Goal: Task Accomplishment & Management: Manage account settings

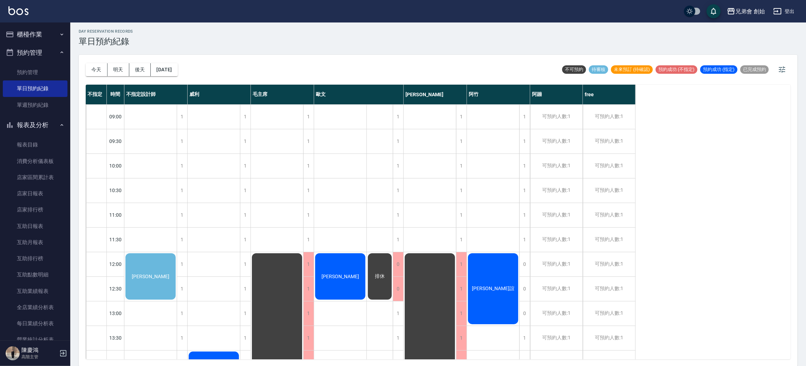
scroll to position [53, 0]
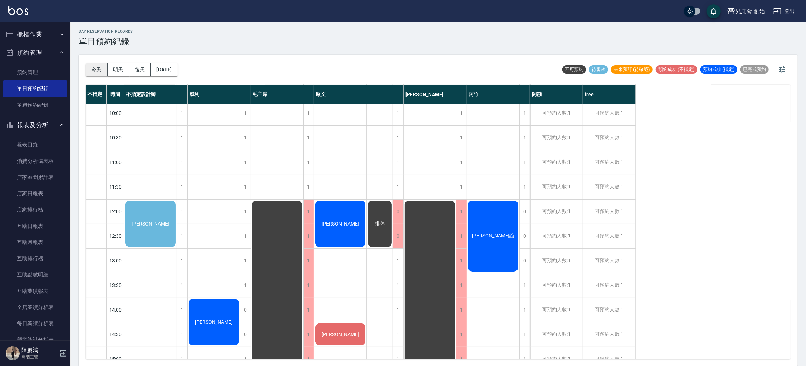
click at [93, 69] on button "今天" at bounding box center [97, 69] width 22 height 13
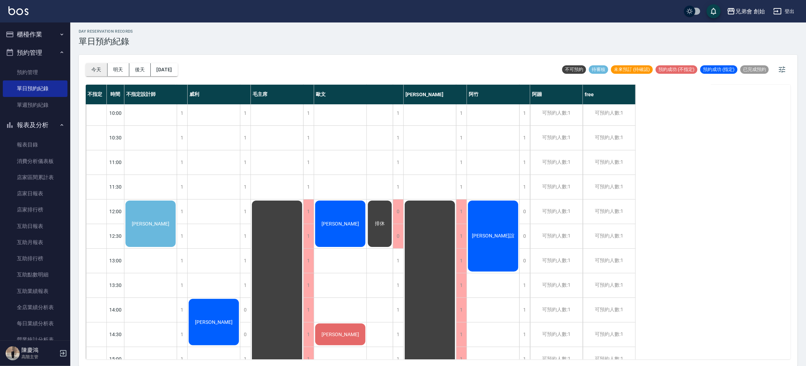
click at [93, 69] on button "今天" at bounding box center [97, 69] width 22 height 13
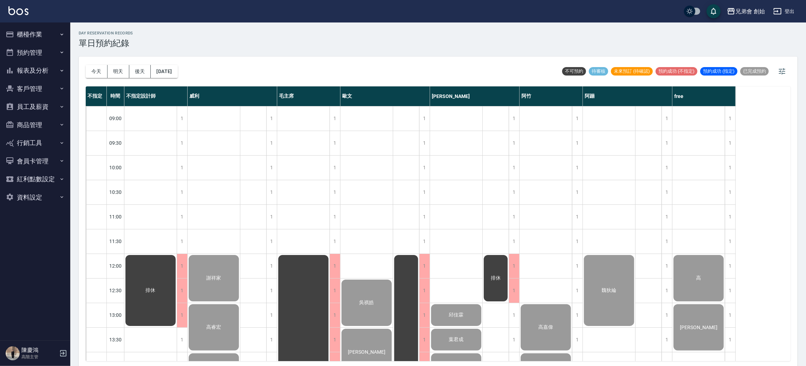
scroll to position [466, 0]
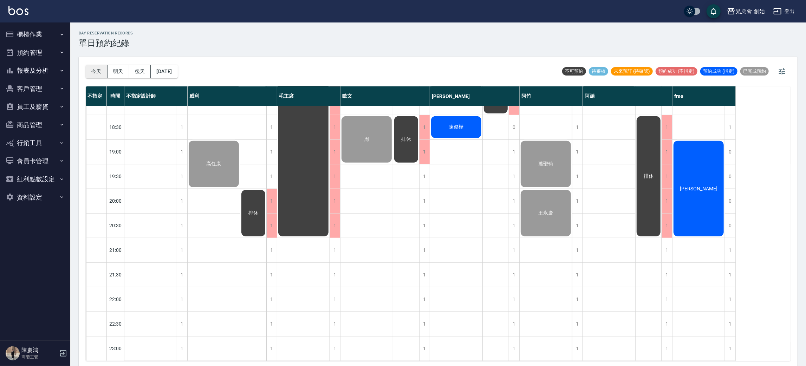
click at [92, 72] on button "今天" at bounding box center [97, 71] width 22 height 13
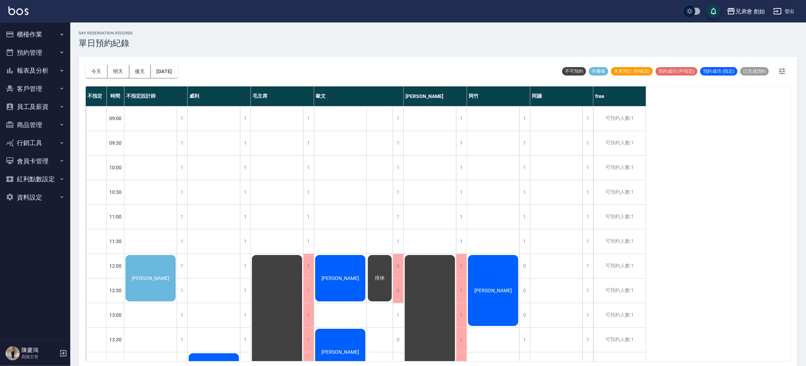
scroll to position [158, 0]
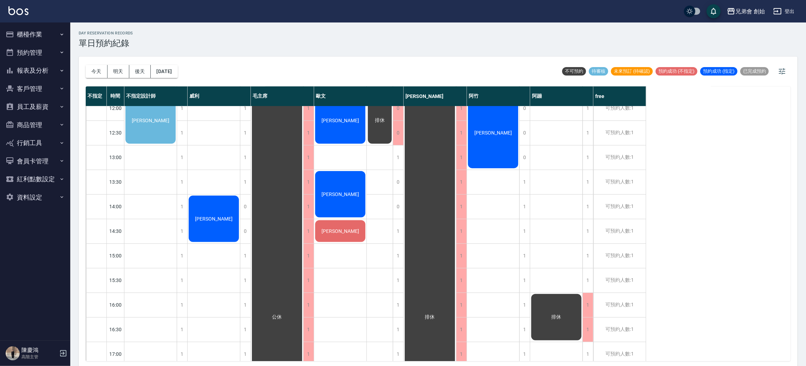
click at [177, 145] on div "[PERSON_NAME]" at bounding box center [150, 120] width 52 height 48
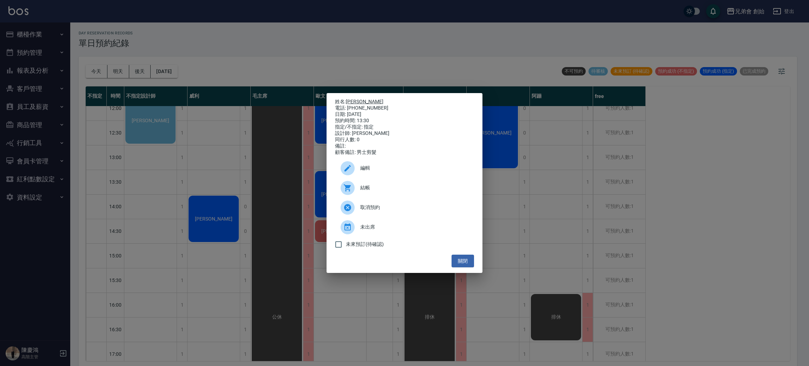
click at [353, 99] on link "陳鴻程" at bounding box center [365, 102] width 38 height 6
click at [359, 64] on div "姓名: 陳鴻程 電話: 0917088863 日期: 2025/08/24 預約時間: 13:30 指定/不指定: 指定 設計師: 歐文 同行人數: 0 備註…" at bounding box center [404, 183] width 809 height 366
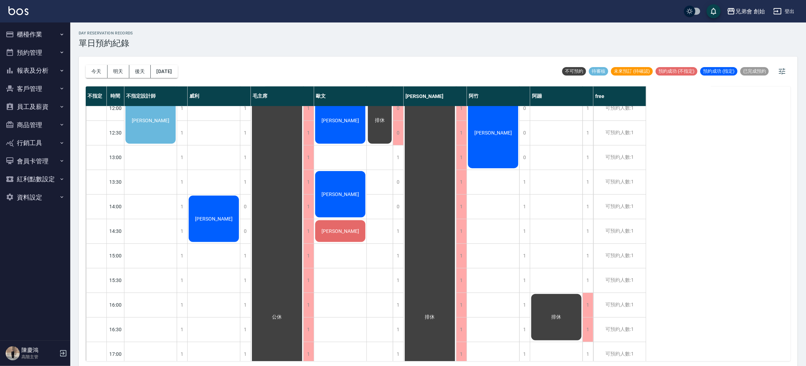
click at [177, 145] on div "[PERSON_NAME]" at bounding box center [150, 120] width 52 height 48
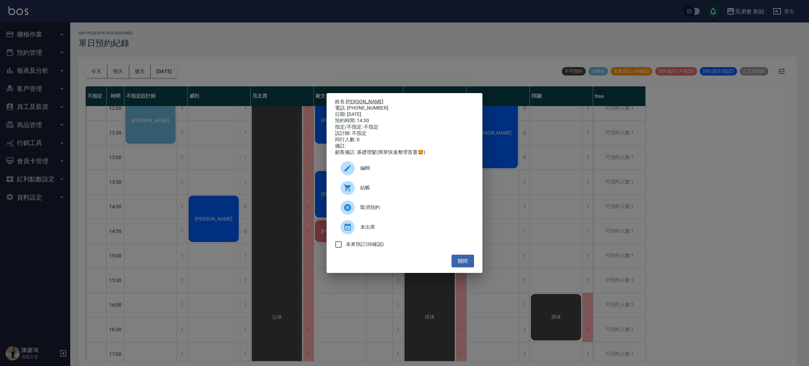
click at [351, 100] on link "[PERSON_NAME]" at bounding box center [365, 102] width 38 height 6
click at [266, 54] on div "姓名: 林光榮 電話: 0970308258 日期: 2025/08/24 預約時間: 14:30 指定/不指定: 不指定 設計師: 不指定 同行人數: 0 …" at bounding box center [404, 183] width 809 height 366
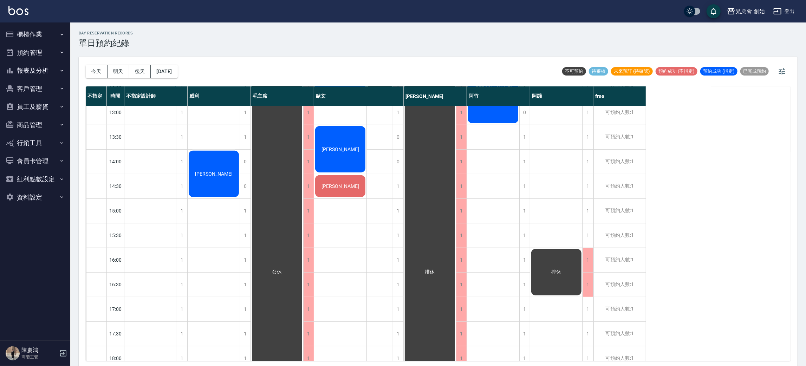
scroll to position [45, 0]
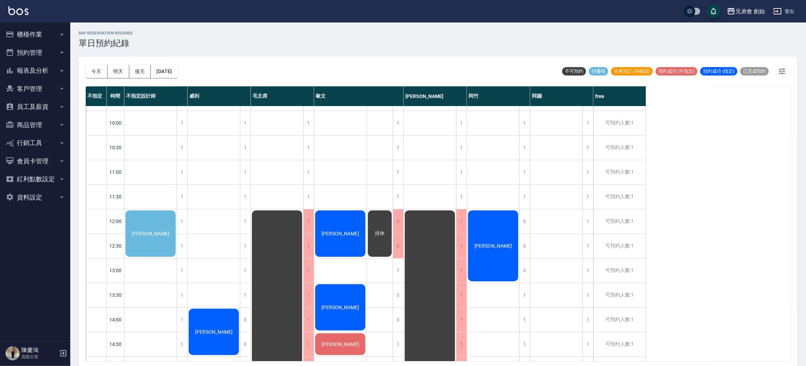
click at [164, 215] on div "[PERSON_NAME]" at bounding box center [150, 233] width 52 height 48
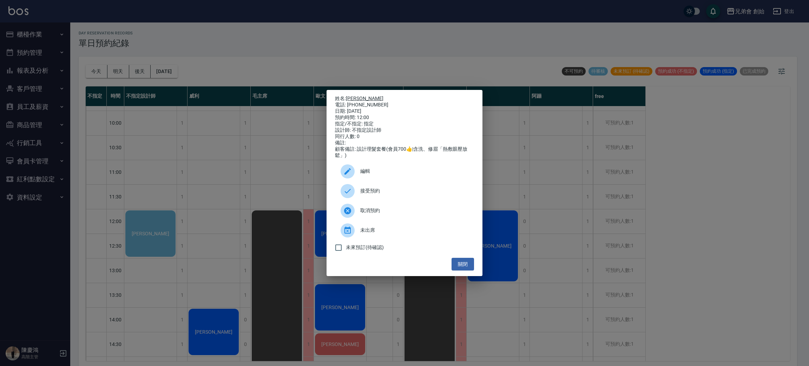
click at [351, 96] on link "[PERSON_NAME]" at bounding box center [365, 99] width 38 height 6
click at [390, 169] on div "編輯" at bounding box center [404, 172] width 139 height 20
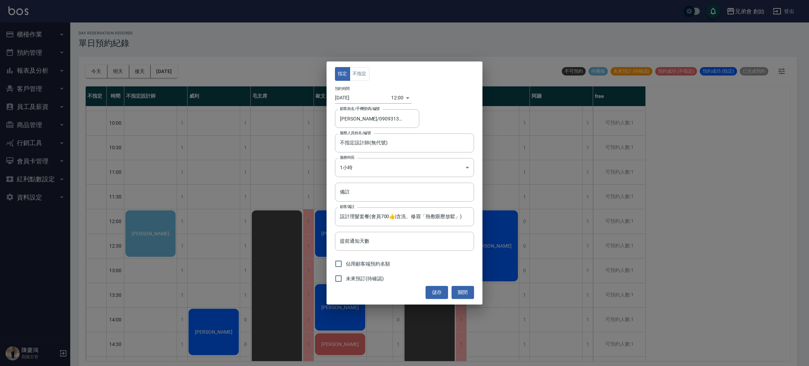
type input "廖錦源/0909313518"
click at [368, 72] on button "不指定" at bounding box center [360, 74] width 20 height 14
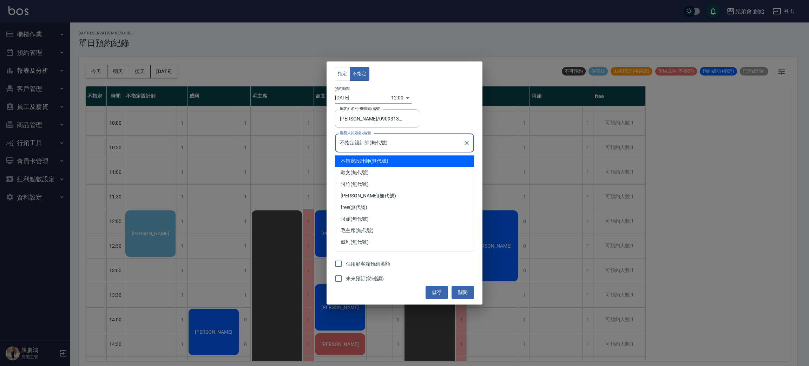
click at [396, 138] on input "不指定設計師(無代號)" at bounding box center [399, 143] width 122 height 12
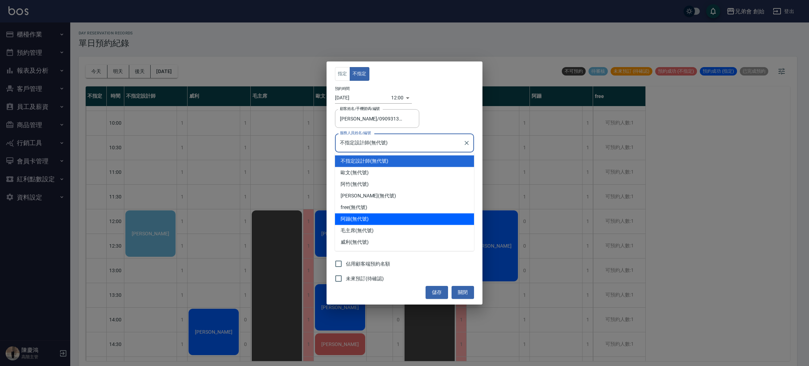
click at [385, 214] on div "阿蹦 (無代號)" at bounding box center [404, 219] width 139 height 12
type input "阿蹦(無代號)"
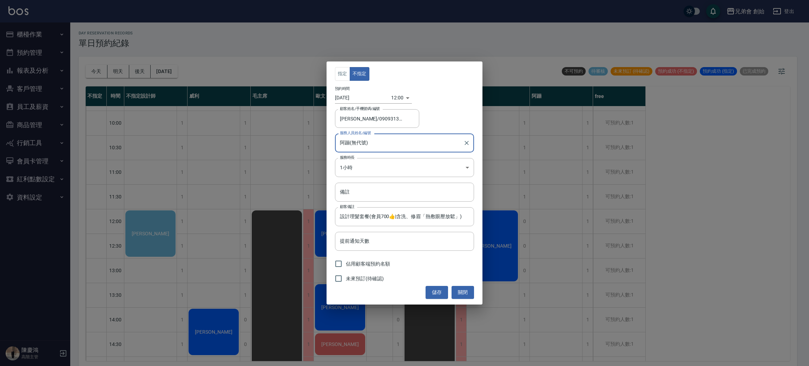
click at [440, 291] on button "儲存" at bounding box center [437, 292] width 22 height 13
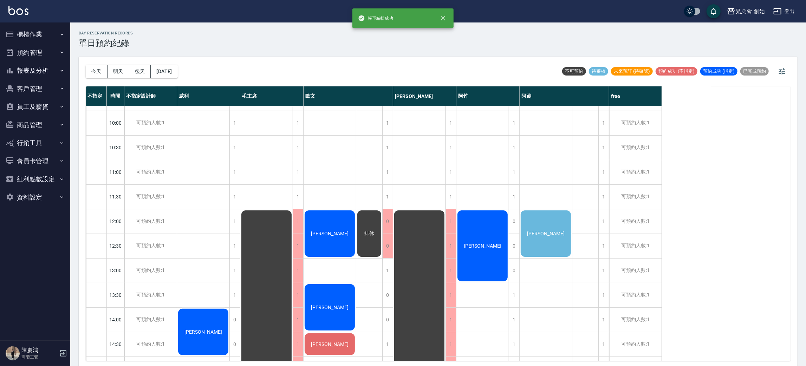
click at [229, 308] on div "廖錦源" at bounding box center [203, 332] width 52 height 48
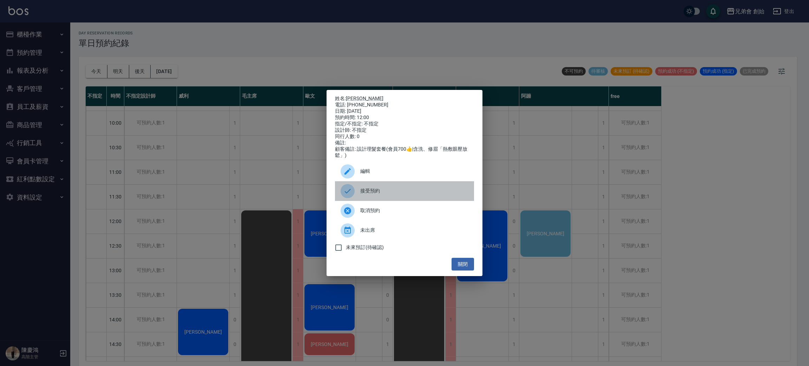
click at [373, 189] on div "接受預約" at bounding box center [404, 191] width 139 height 20
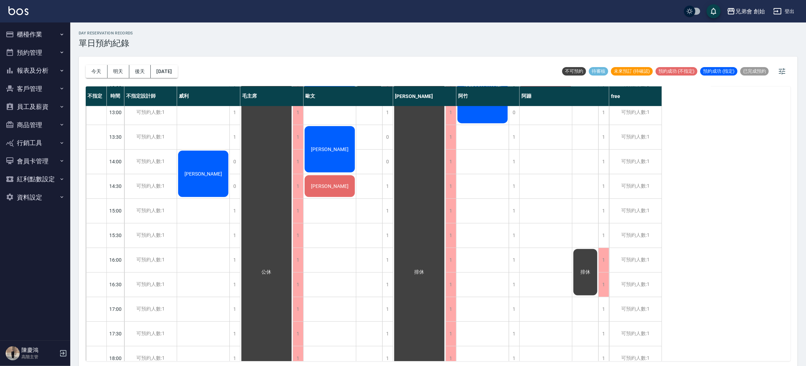
scroll to position [150, 0]
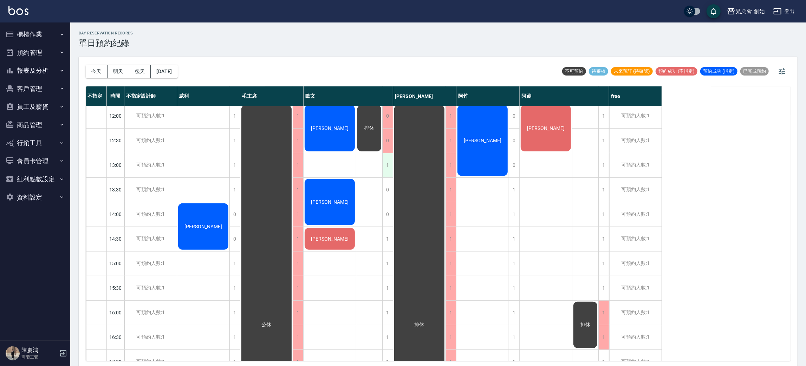
click at [388, 162] on div "1" at bounding box center [387, 165] width 11 height 24
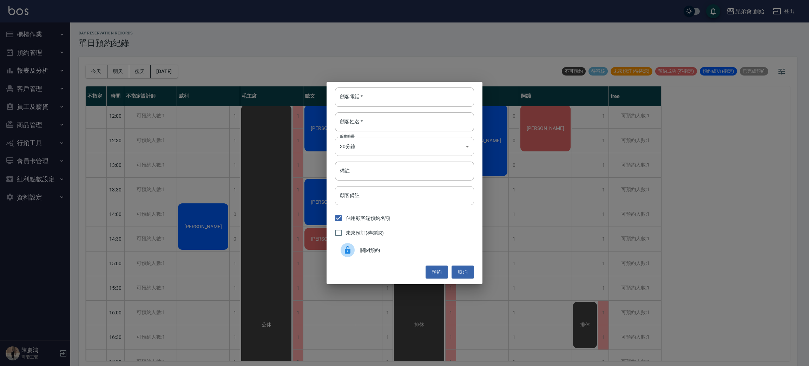
click at [370, 246] on div "關閉預約" at bounding box center [404, 250] width 139 height 20
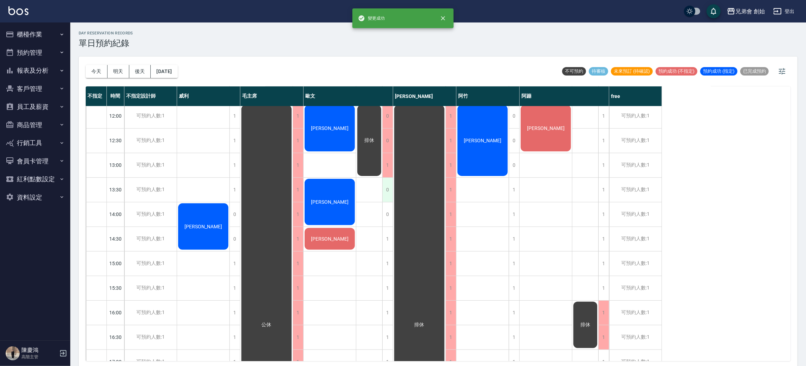
click at [389, 196] on div "0" at bounding box center [387, 190] width 11 height 24
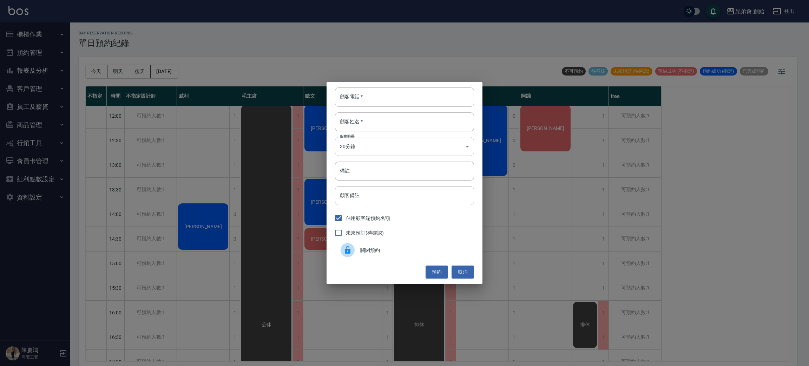
click at [385, 250] on span "關閉預約" at bounding box center [414, 250] width 108 height 7
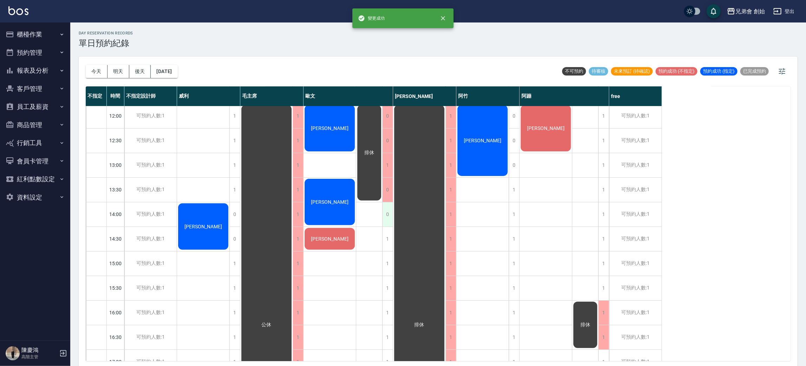
click at [387, 211] on div "0" at bounding box center [387, 214] width 11 height 24
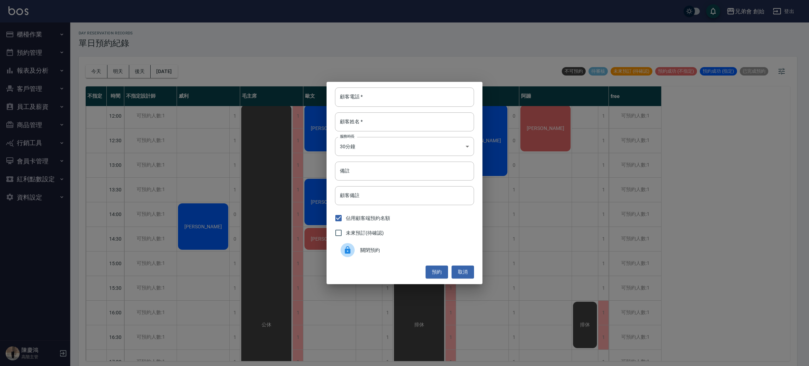
click at [372, 257] on div "關閉預約" at bounding box center [404, 250] width 139 height 20
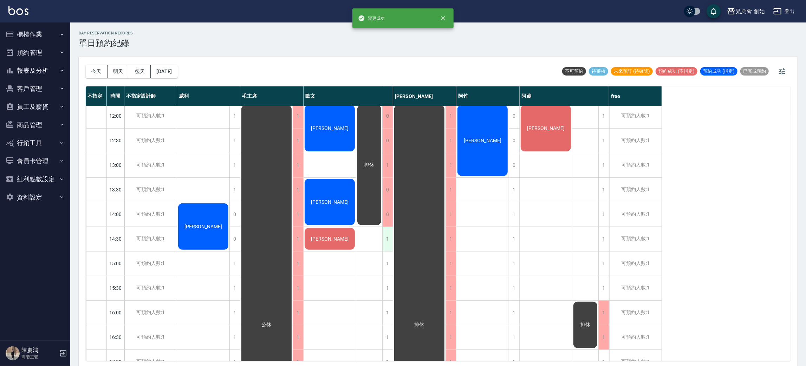
click at [388, 239] on div "1" at bounding box center [387, 239] width 11 height 24
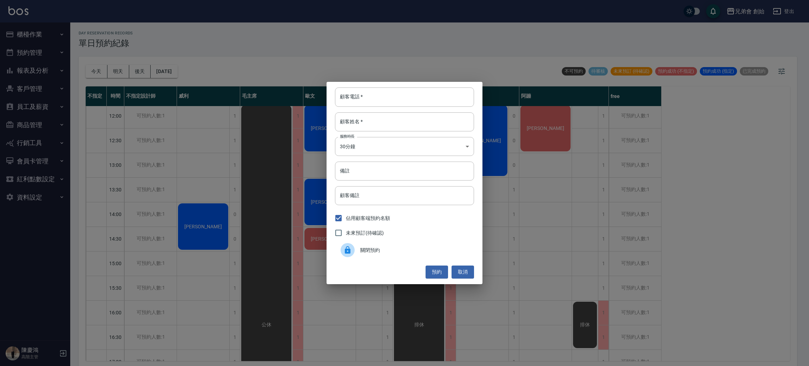
click at [374, 251] on span "關閉預約" at bounding box center [414, 250] width 108 height 7
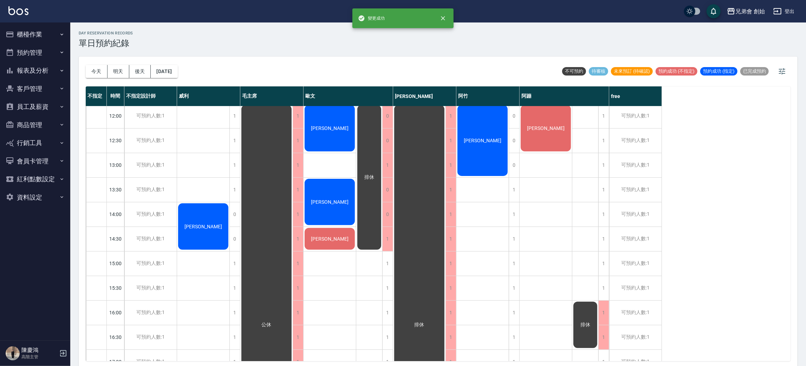
scroll to position [0, 0]
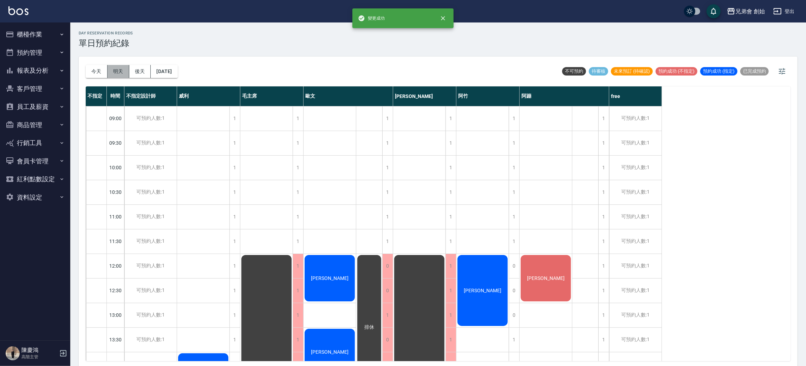
click at [115, 73] on button "明天" at bounding box center [118, 71] width 22 height 13
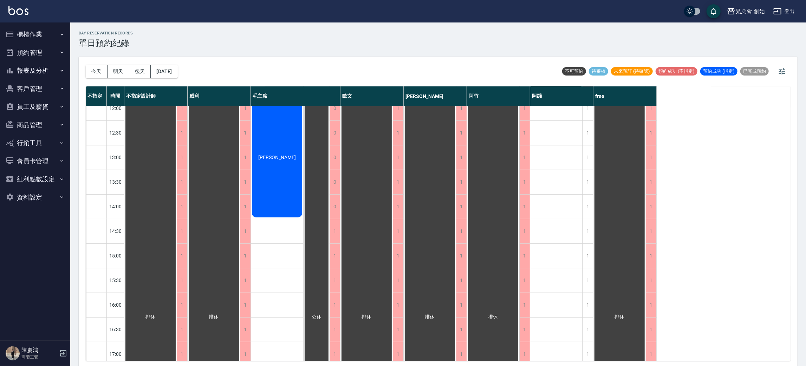
scroll to position [369, 0]
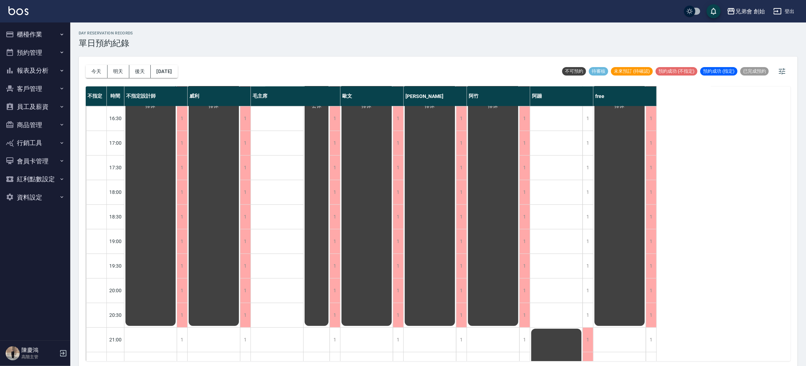
click at [130, 73] on button "後天" at bounding box center [140, 71] width 22 height 13
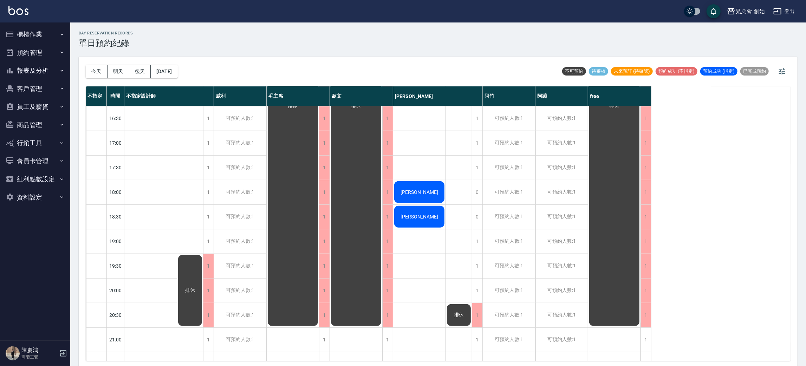
scroll to position [105, 0]
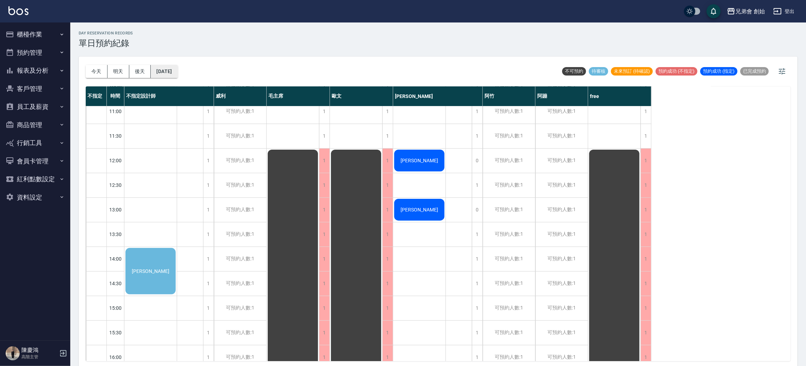
click at [177, 68] on button "2025/08/26" at bounding box center [164, 71] width 27 height 13
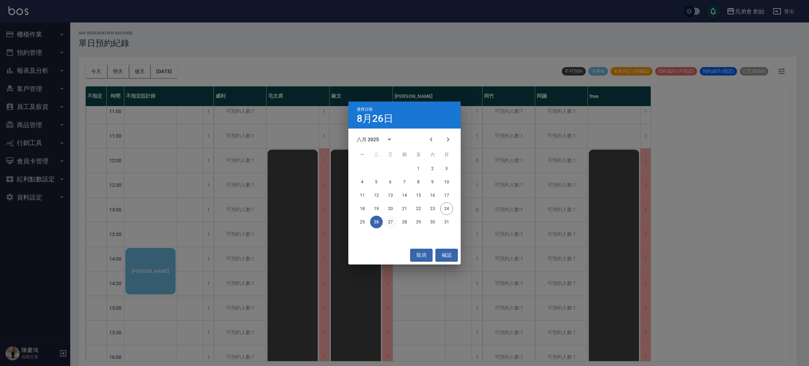
click at [391, 219] on button "27" at bounding box center [390, 222] width 13 height 13
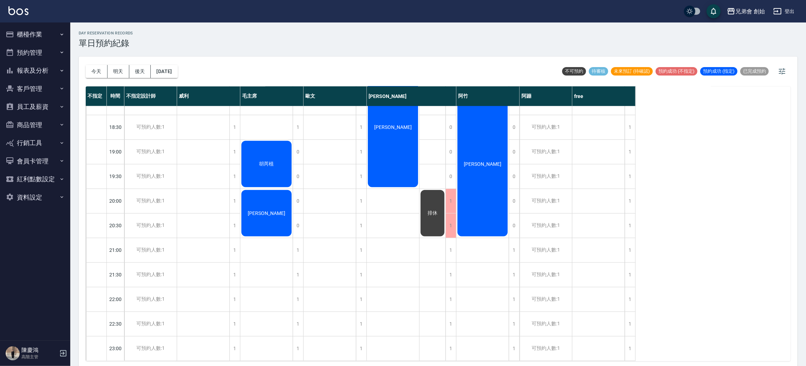
scroll to position [150, 0]
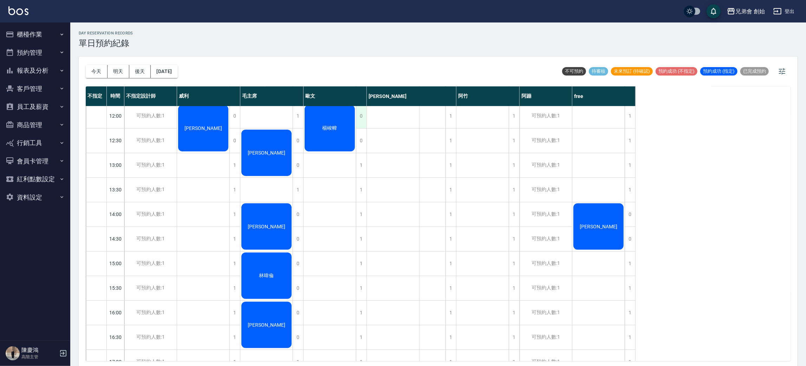
click at [360, 115] on div "0" at bounding box center [361, 116] width 11 height 24
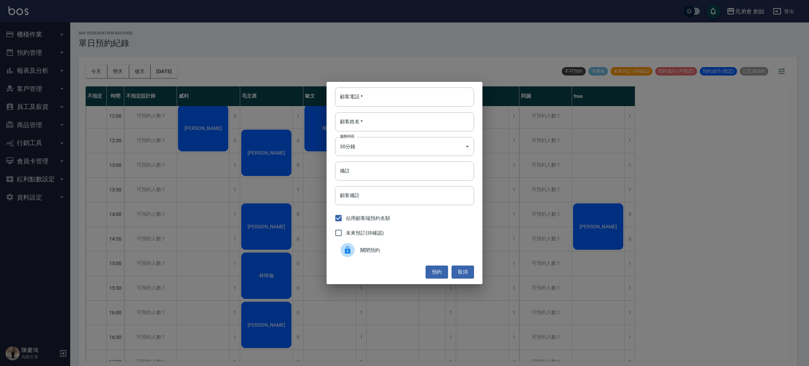
drag, startPoint x: 380, startPoint y: 248, endPoint x: 369, endPoint y: 240, distance: 13.8
click at [379, 247] on span "關閉預約" at bounding box center [414, 250] width 108 height 7
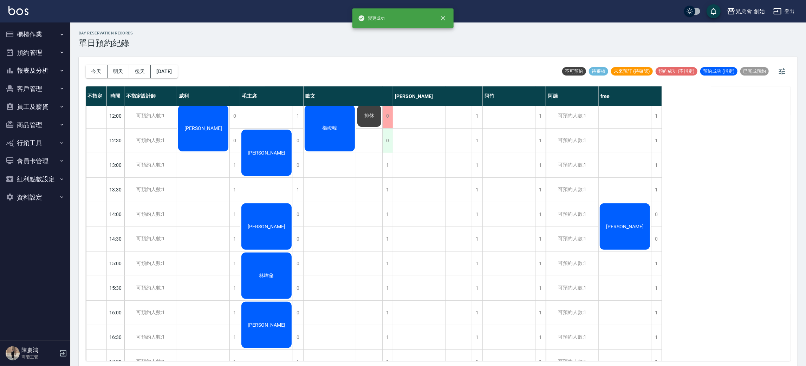
click at [390, 142] on div "0" at bounding box center [387, 141] width 11 height 24
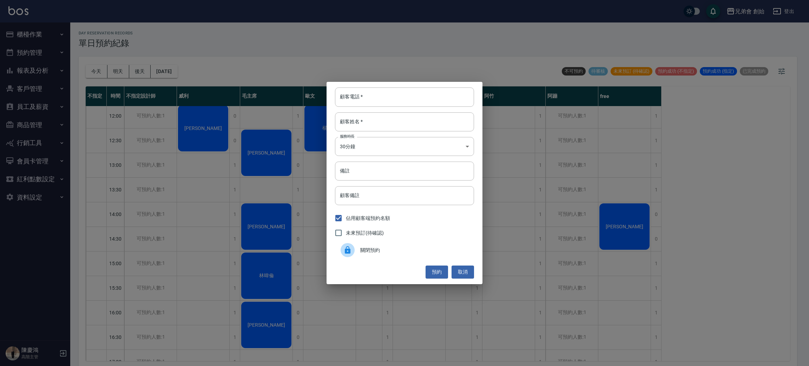
drag, startPoint x: 368, startPoint y: 255, endPoint x: 366, endPoint y: 252, distance: 3.7
click at [368, 254] on div "關閉預約" at bounding box center [404, 250] width 139 height 20
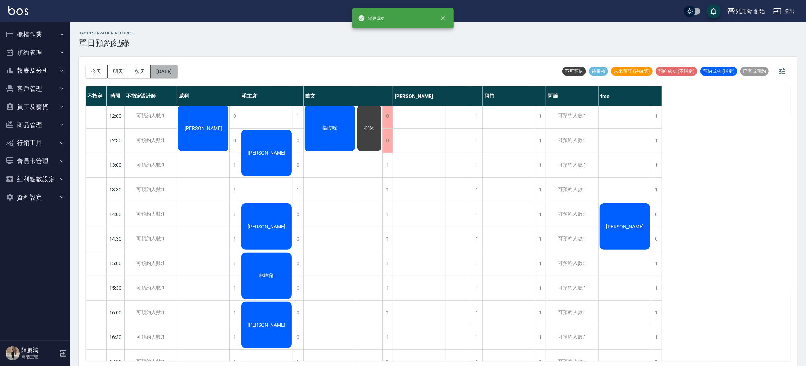
click at [177, 68] on button "2025/08/27" at bounding box center [164, 71] width 27 height 13
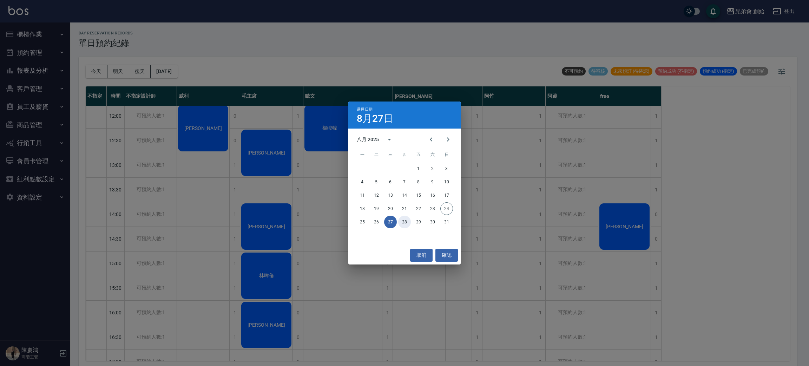
click at [408, 219] on button "28" at bounding box center [404, 222] width 13 height 13
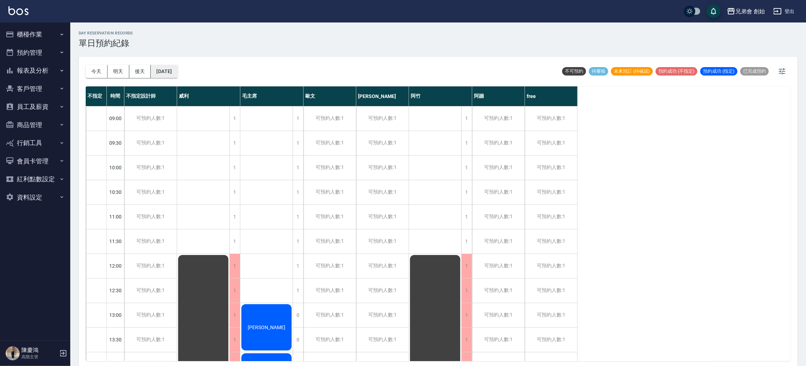
click at [177, 76] on button "2025/08/28" at bounding box center [164, 71] width 27 height 13
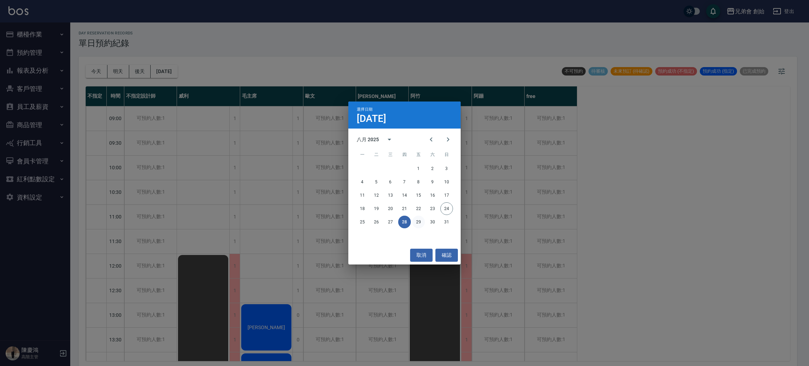
click at [420, 223] on button "29" at bounding box center [418, 222] width 13 height 13
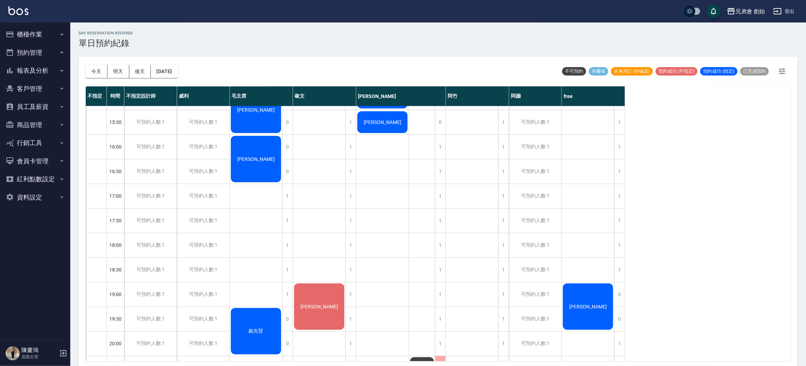
scroll to position [466, 0]
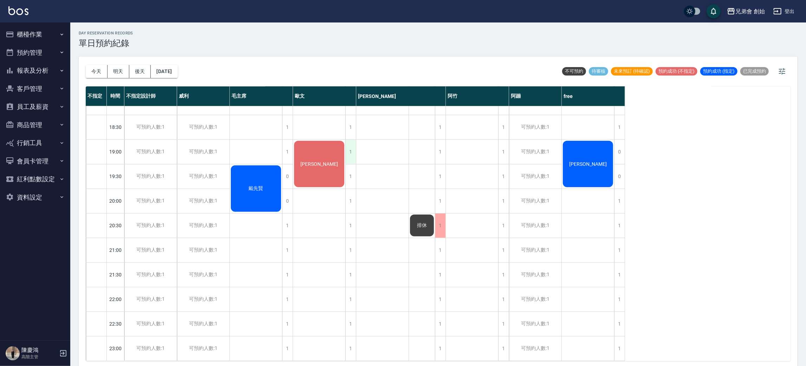
click at [351, 148] on div "1" at bounding box center [350, 152] width 11 height 24
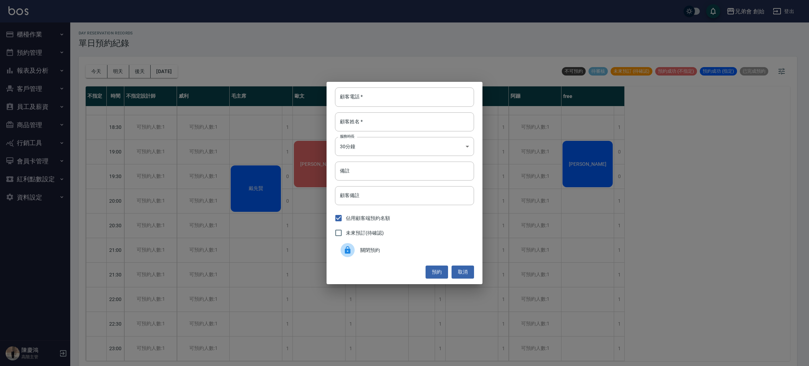
click at [389, 252] on span "關閉預約" at bounding box center [414, 250] width 108 height 7
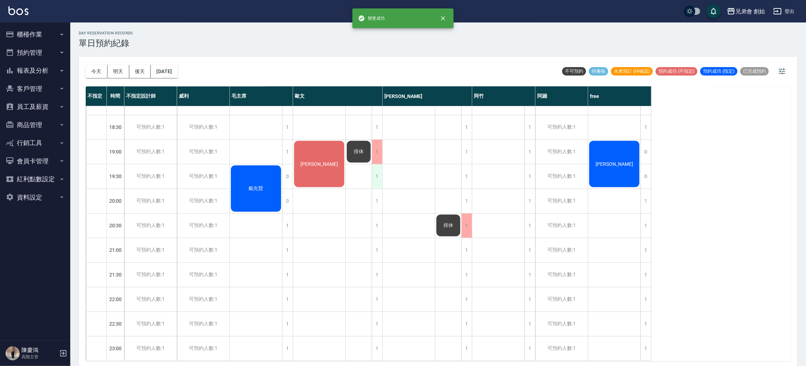
click at [376, 166] on div "1" at bounding box center [377, 176] width 11 height 24
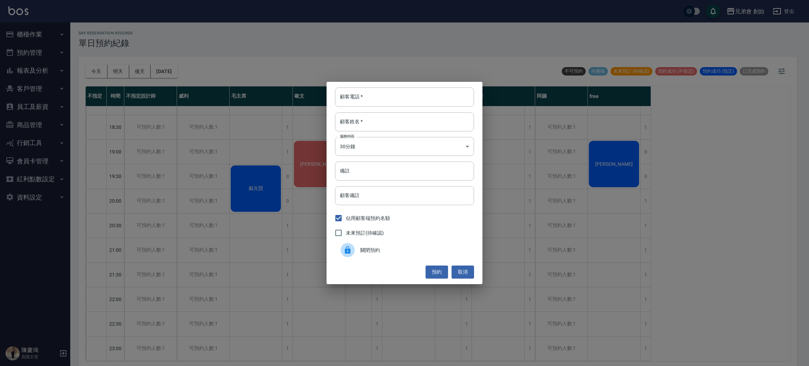
click at [368, 254] on span "關閉預約" at bounding box center [414, 250] width 108 height 7
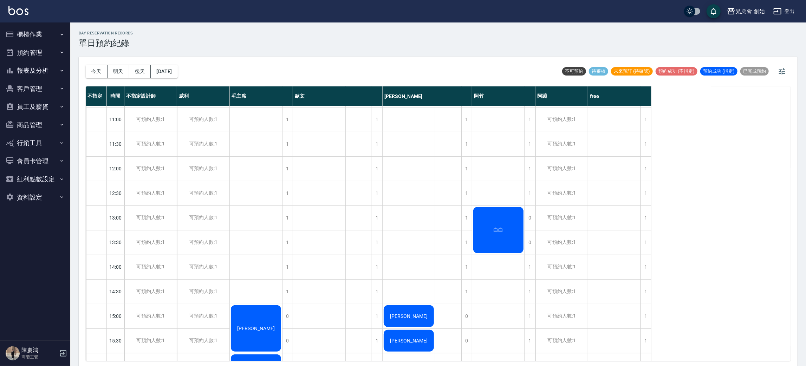
scroll to position [0, 0]
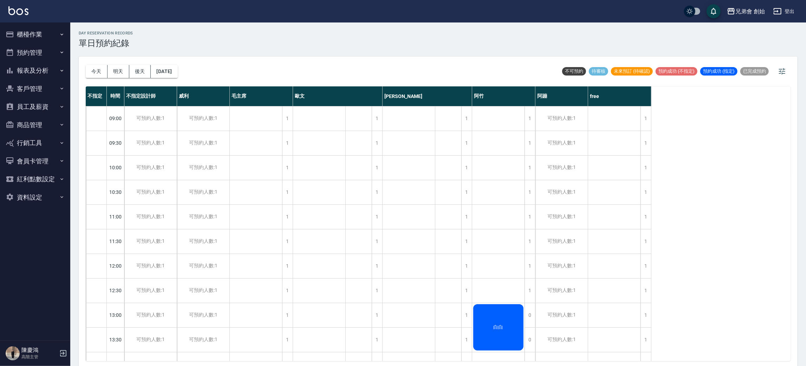
click at [178, 79] on div "今天 明天 後天 2025/08/29" at bounding box center [132, 72] width 92 height 30
click at [177, 71] on button "2025/08/29" at bounding box center [164, 71] width 27 height 13
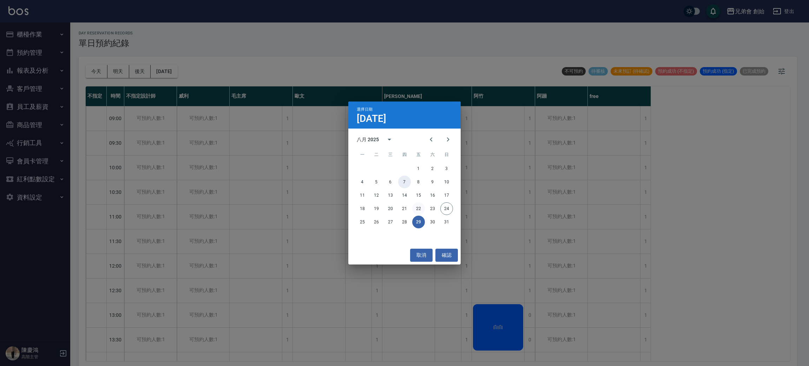
click at [422, 208] on div "1 2 3 4 5 6 7 8 9 10 11 12 13 14 15 16 17 18 19 20 21 22 23 24 25 26 27 28 29 3…" at bounding box center [404, 195] width 112 height 67
click at [431, 222] on button "30" at bounding box center [432, 222] width 13 height 13
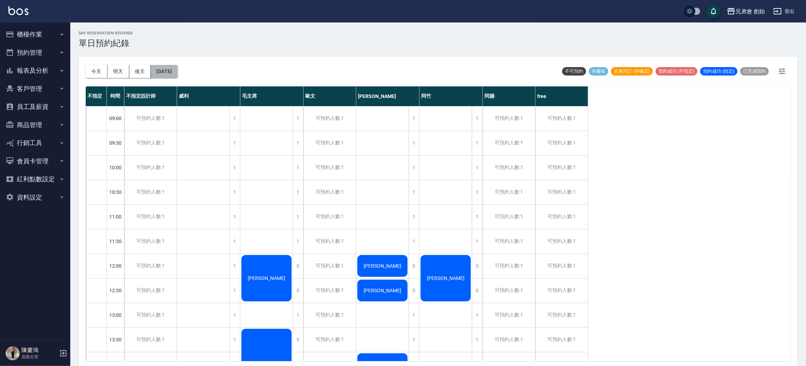
click at [175, 74] on button "2025/08/30" at bounding box center [164, 71] width 27 height 13
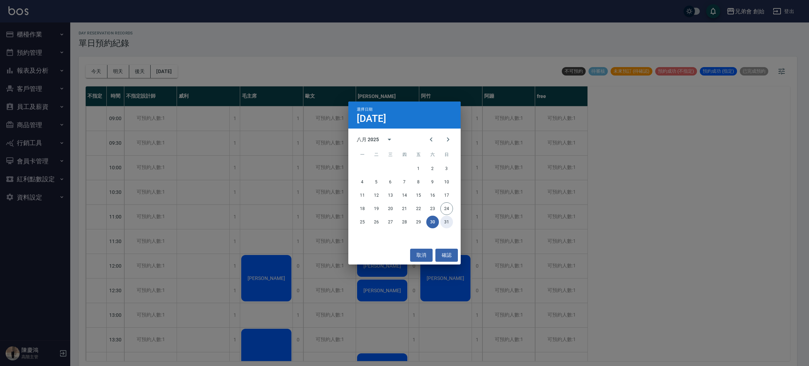
click at [446, 215] on div "1 2 3 4 5 6 7 8 9 10 11 12 13 14 15 16 17 18 19 20 21 22 23 24 25 26 27 28 29 3…" at bounding box center [404, 195] width 112 height 67
click at [445, 219] on button "31" at bounding box center [446, 222] width 13 height 13
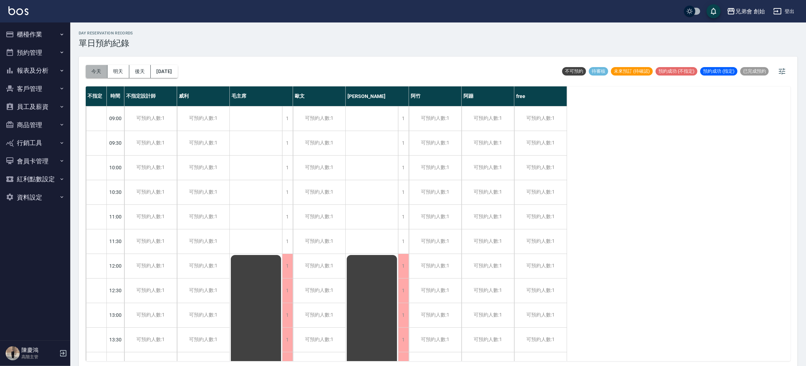
click at [87, 71] on button "今天" at bounding box center [97, 71] width 22 height 13
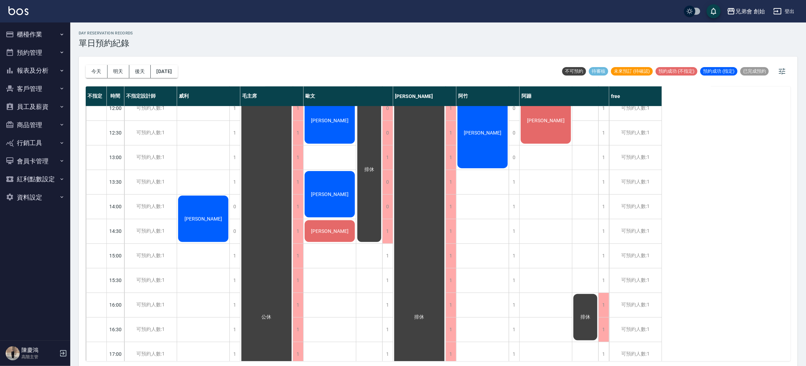
scroll to position [105, 0]
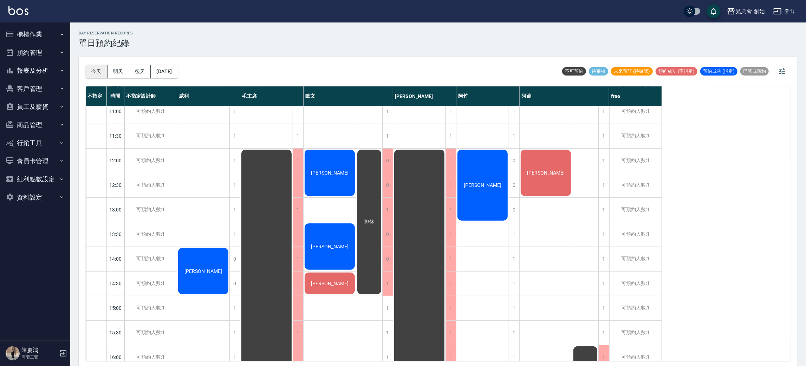
click at [90, 73] on button "今天" at bounding box center [97, 71] width 22 height 13
click at [119, 69] on button "明天" at bounding box center [118, 71] width 22 height 13
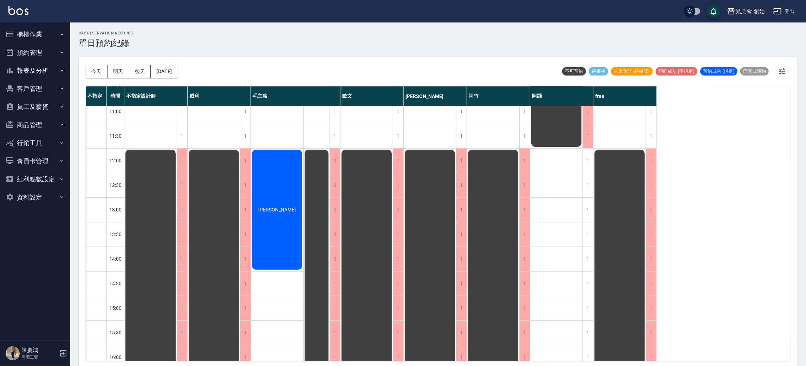
click at [140, 72] on button "後天" at bounding box center [140, 71] width 22 height 13
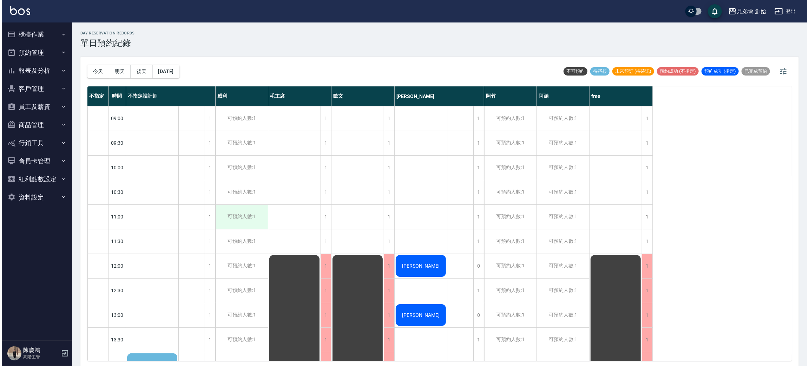
scroll to position [105, 0]
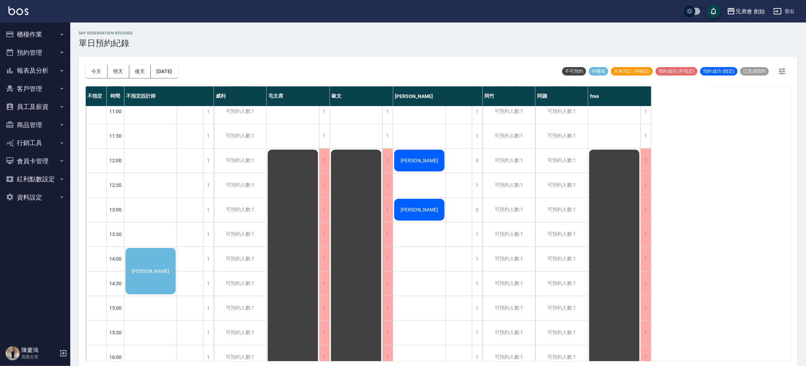
drag, startPoint x: 87, startPoint y: 69, endPoint x: 94, endPoint y: 80, distance: 13.3
click at [93, 80] on div "今天 明天 後天 2025/08/26" at bounding box center [132, 72] width 92 height 30
click at [97, 75] on button "今天" at bounding box center [97, 71] width 22 height 13
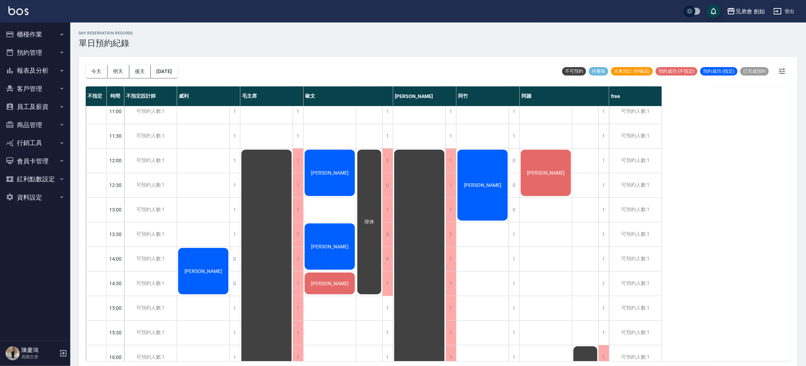
click at [229, 247] on div "廖錦源" at bounding box center [203, 271] width 52 height 48
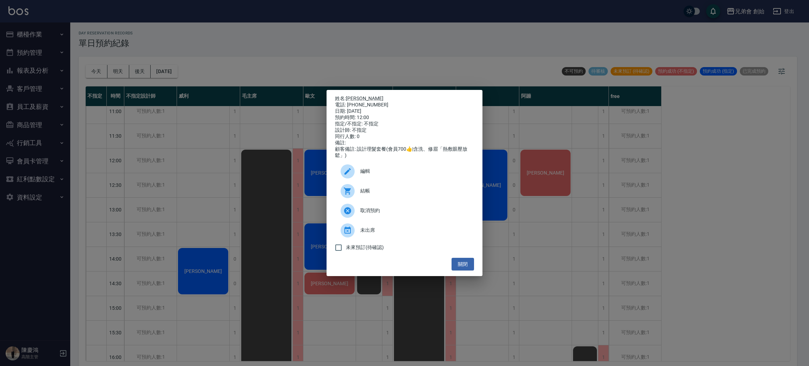
click at [397, 175] on span "編輯" at bounding box center [414, 171] width 108 height 7
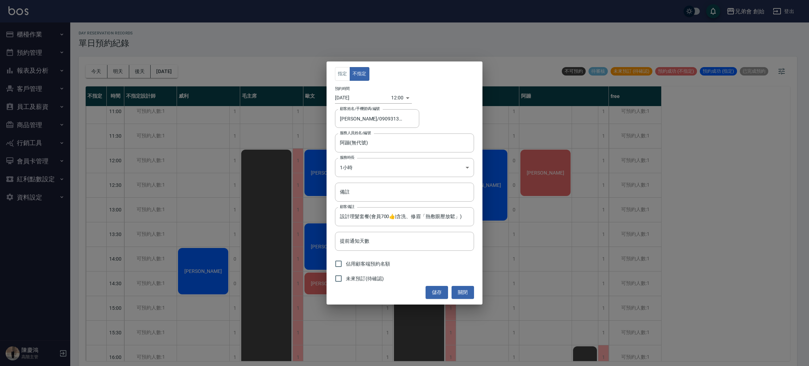
click at [402, 97] on body "兄弟會 創始 登出 櫃檯作業 打帳單 帳單列表 掛單列表 座位開單 營業儀表板 現金收支登錄 高階收支登錄 材料自購登錄 每日結帳 排班表 現場電腦打卡 掃碼…" at bounding box center [404, 184] width 809 height 368
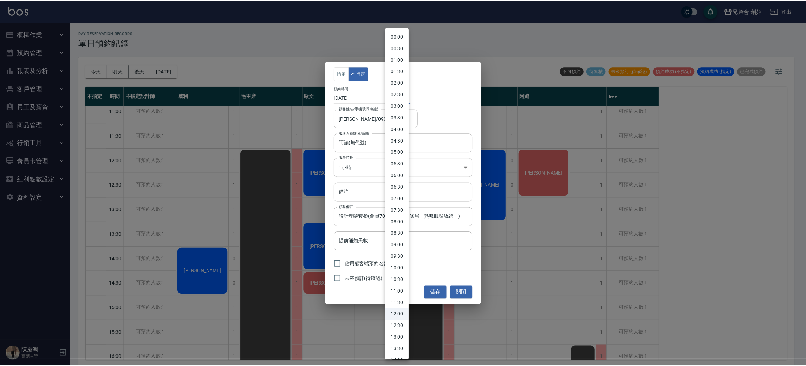
scroll to position [105, 0]
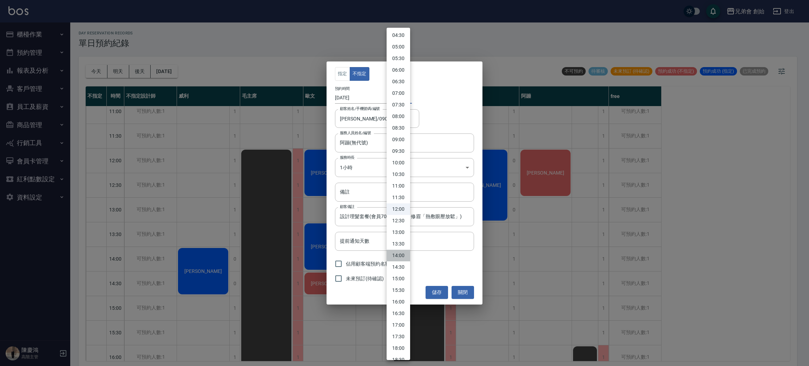
click at [401, 254] on li "14:00" at bounding box center [399, 256] width 24 height 12
type input "1756015200000"
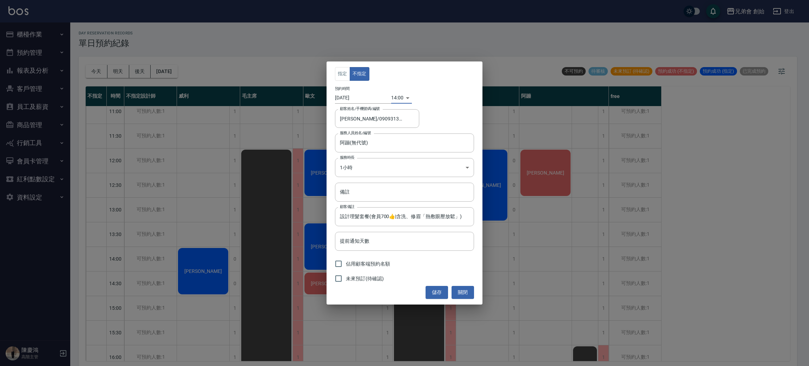
click at [437, 290] on button "儲存" at bounding box center [437, 292] width 22 height 13
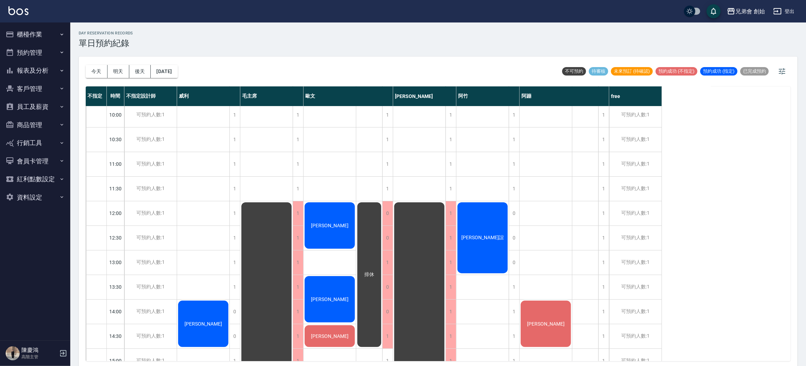
scroll to position [211, 0]
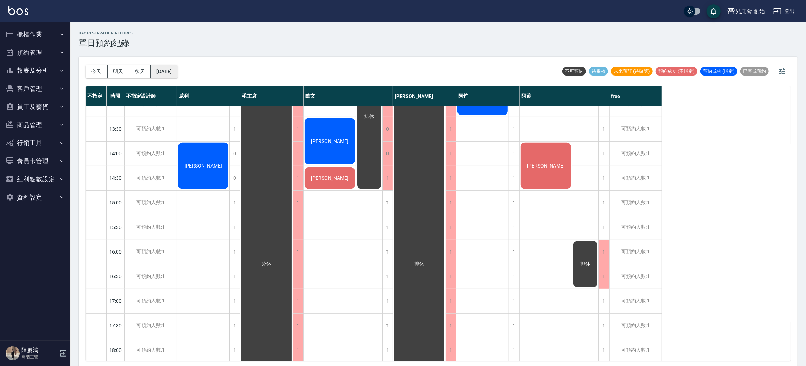
click at [171, 71] on button "[DATE]" at bounding box center [164, 71] width 27 height 13
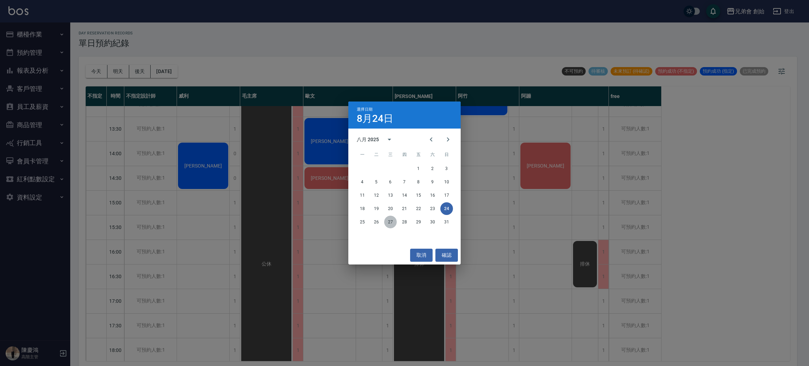
click at [393, 223] on button "27" at bounding box center [390, 222] width 13 height 13
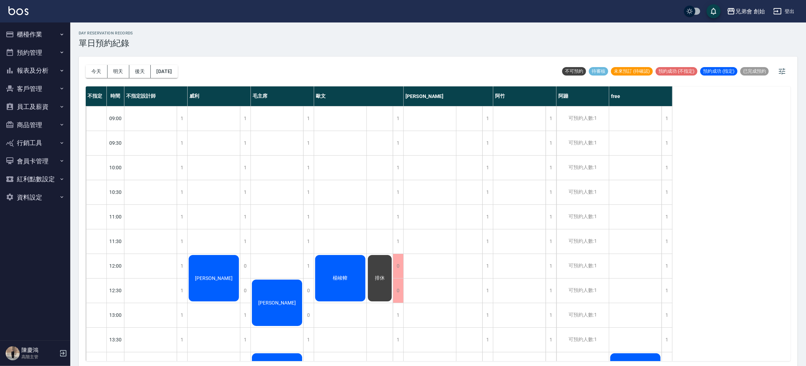
scroll to position [211, 0]
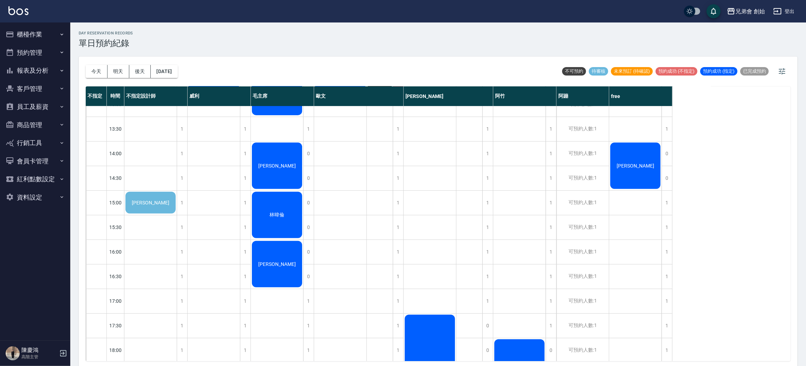
click at [85, 74] on div "今天 明天 後天 2025/08/27 不可預約 待審核 未來預訂 (待確認) 預約成功 (不指定) 預約成功 (指定) 已完成預約 不指定 時間 不指定設計…" at bounding box center [438, 213] width 719 height 312
click at [87, 74] on button "今天" at bounding box center [97, 71] width 22 height 13
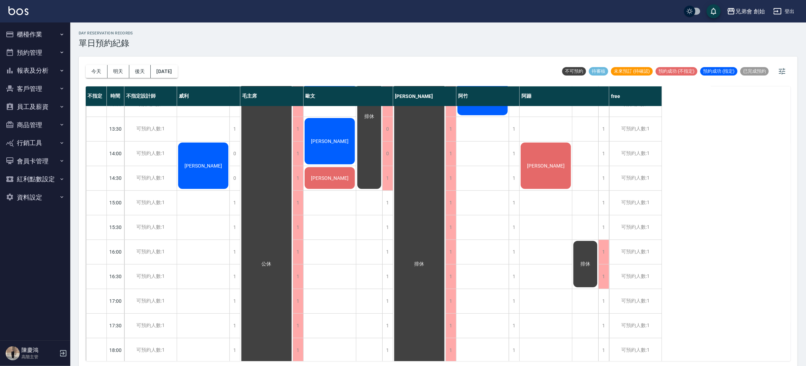
click at [178, 78] on div "今天 明天 後天 2025/08/24" at bounding box center [132, 72] width 92 height 30
click at [177, 73] on button "2025/08/24" at bounding box center [164, 71] width 27 height 13
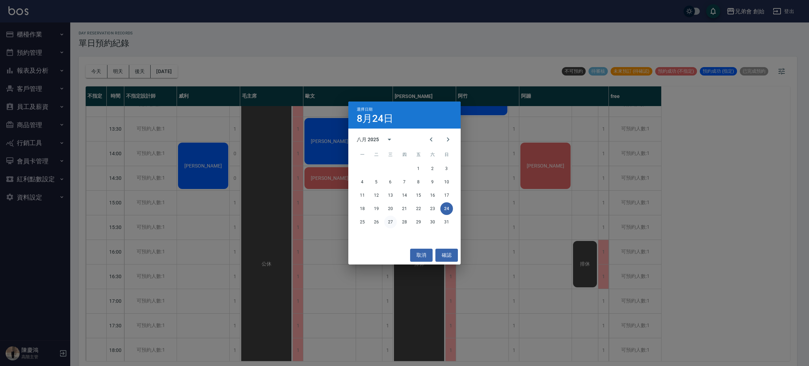
click at [394, 226] on button "27" at bounding box center [390, 222] width 13 height 13
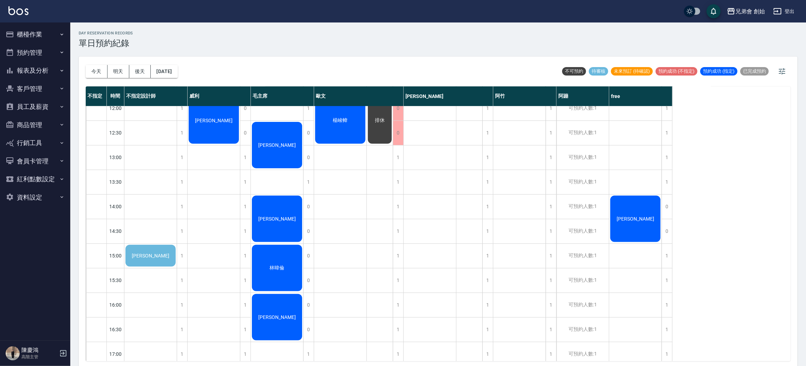
scroll to position [105, 0]
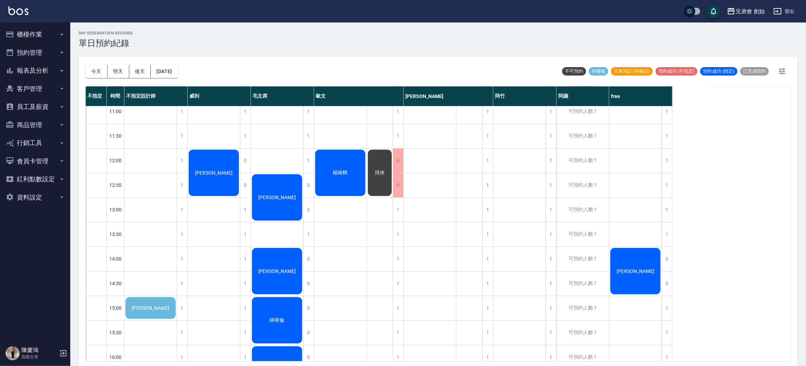
click at [168, 296] on div "黃梓菘" at bounding box center [150, 308] width 52 height 24
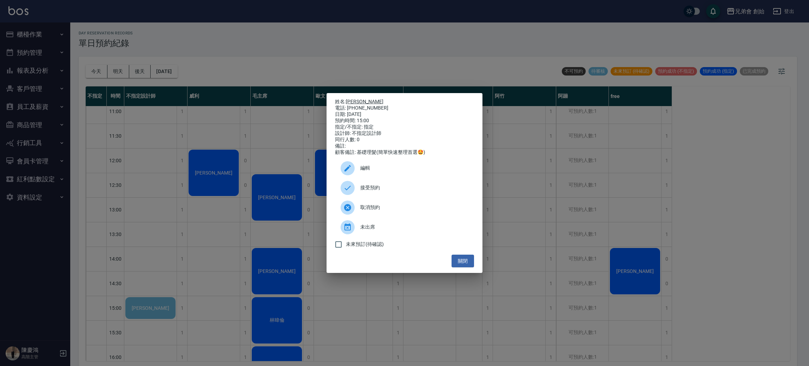
click at [358, 99] on link "黃梓菘" at bounding box center [365, 102] width 38 height 6
click at [372, 176] on div "編輯" at bounding box center [404, 168] width 139 height 20
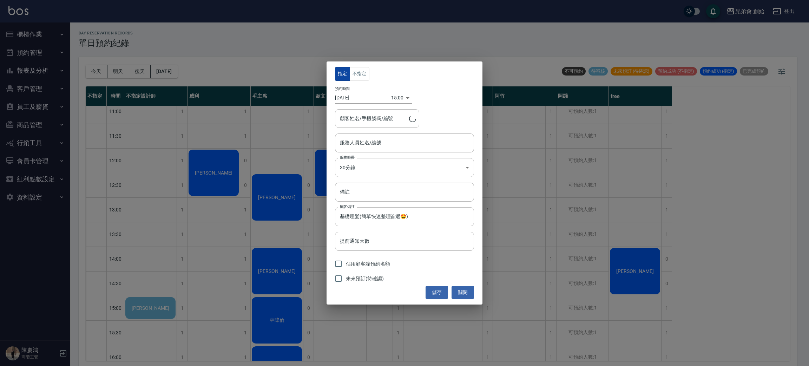
type input "不指定設計師(無代號)"
type input "黃梓菘/0905202818"
click at [346, 66] on div "指定 不指定 預約時間 2025/08/27 15:00 1756278000000 顧客姓名/手機號碼/編號 黃梓菘/0905202818 顧客姓名/手機號…" at bounding box center [405, 182] width 156 height 243
click at [347, 70] on button "指定" at bounding box center [342, 74] width 15 height 14
click at [370, 149] on div "不指定設計師(無代號) 服務人員姓名/編號" at bounding box center [404, 142] width 139 height 19
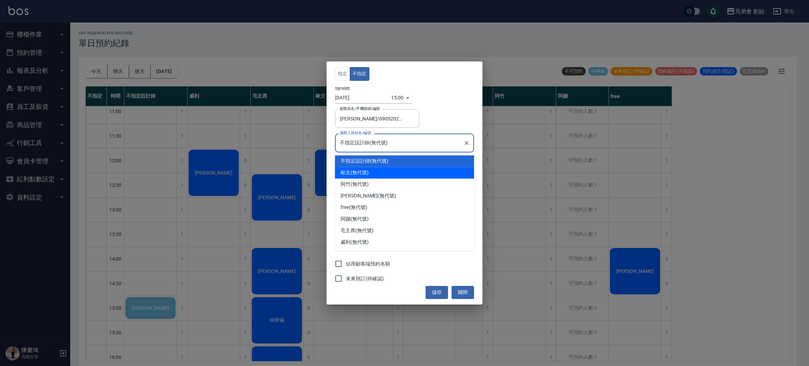
click at [368, 175] on div "歐文 (無代號)" at bounding box center [404, 173] width 139 height 12
type input "歐文(無代號)"
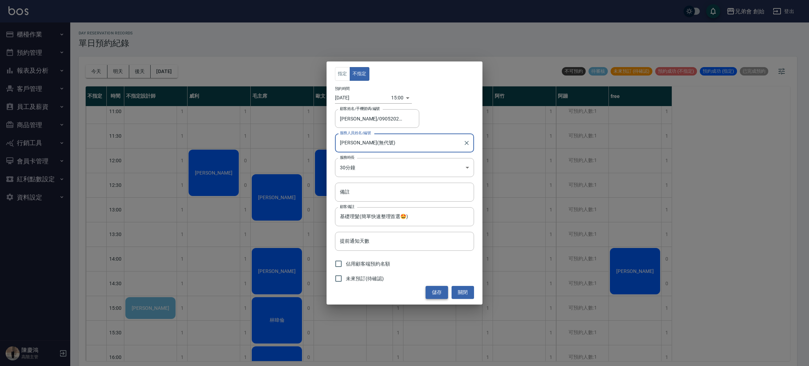
click at [436, 294] on button "儲存" at bounding box center [437, 292] width 22 height 13
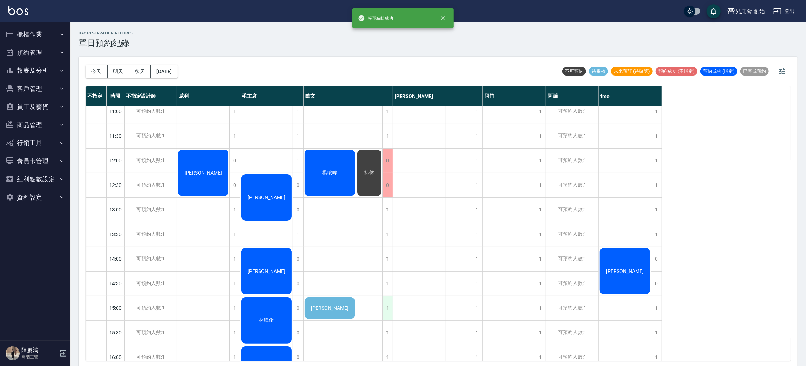
click at [391, 309] on div "1" at bounding box center [387, 308] width 11 height 24
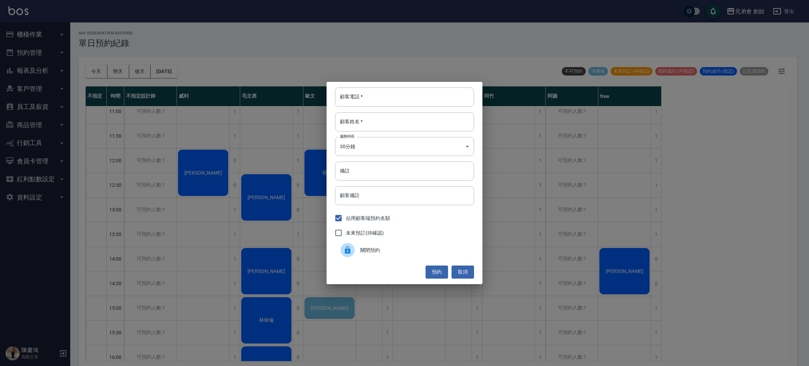
click at [365, 258] on div "關閉預約" at bounding box center [404, 250] width 139 height 20
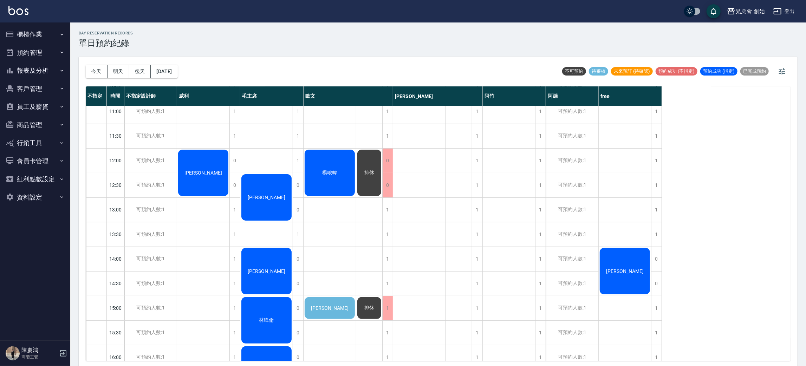
click at [229, 197] on div "黃梓菘" at bounding box center [203, 173] width 52 height 48
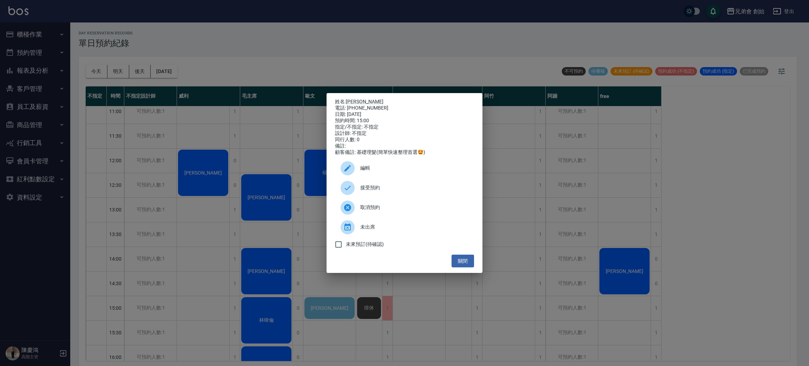
click at [368, 185] on div "接受預約" at bounding box center [404, 188] width 139 height 20
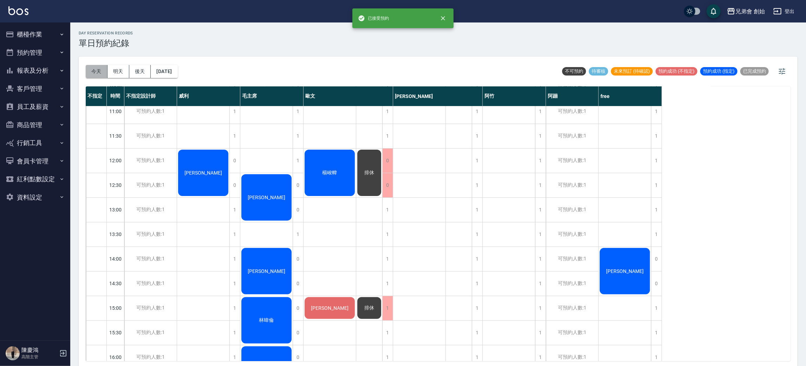
click at [93, 73] on button "今天" at bounding box center [97, 71] width 22 height 13
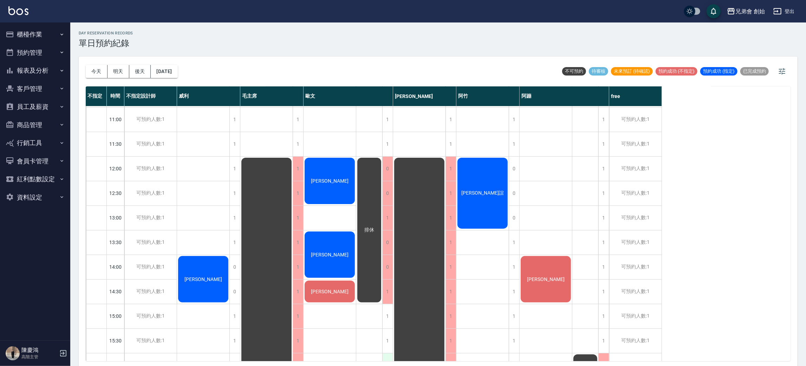
scroll to position [150, 0]
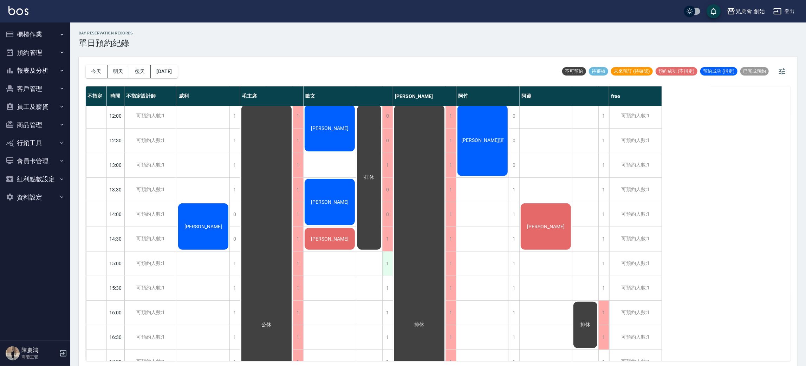
click at [390, 265] on div "1" at bounding box center [387, 263] width 11 height 24
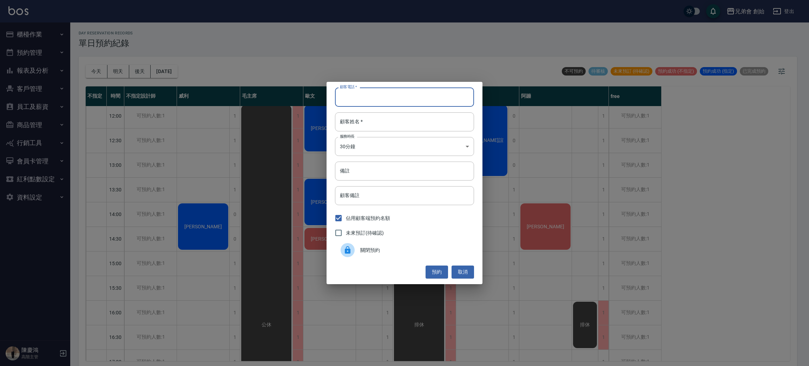
click at [378, 100] on input "顧客電話   *" at bounding box center [404, 96] width 139 height 19
type input "654162036545"
click at [378, 126] on input "顧客姓名   *" at bounding box center [404, 121] width 139 height 19
type input "王"
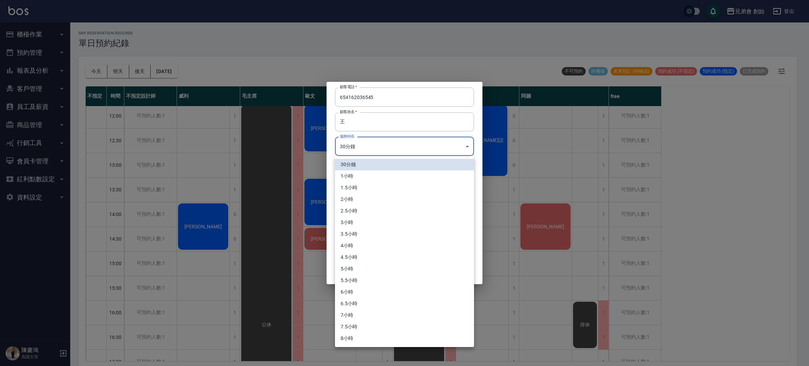
click at [400, 153] on body "兄弟會 創始 登出 櫃檯作業 打帳單 帳單列表 掛單列表 座位開單 營業儀表板 現金收支登錄 高階收支登錄 材料自購登錄 每日結帳 排班表 現場電腦打卡 掃碼…" at bounding box center [404, 184] width 809 height 368
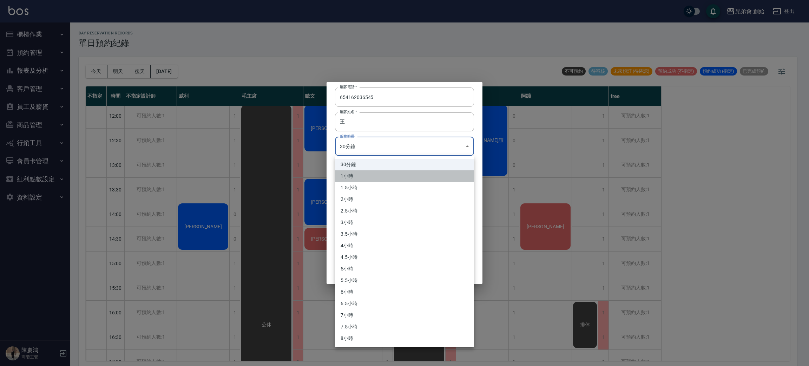
click at [399, 177] on li "1小時" at bounding box center [404, 176] width 139 height 12
type input "2"
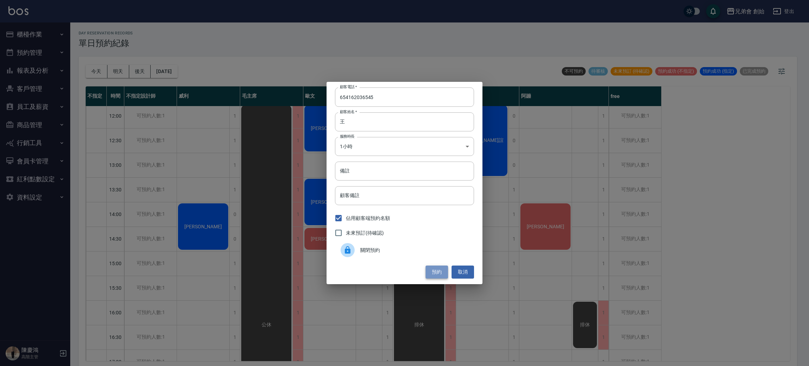
click at [435, 269] on button "預約" at bounding box center [437, 272] width 22 height 13
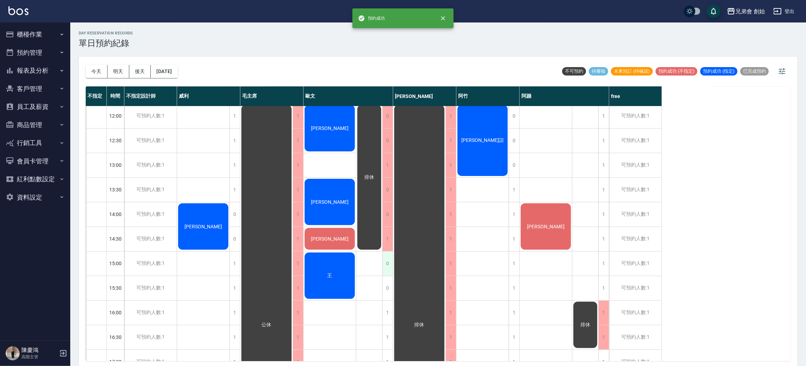
click at [383, 263] on div "0" at bounding box center [387, 263] width 11 height 24
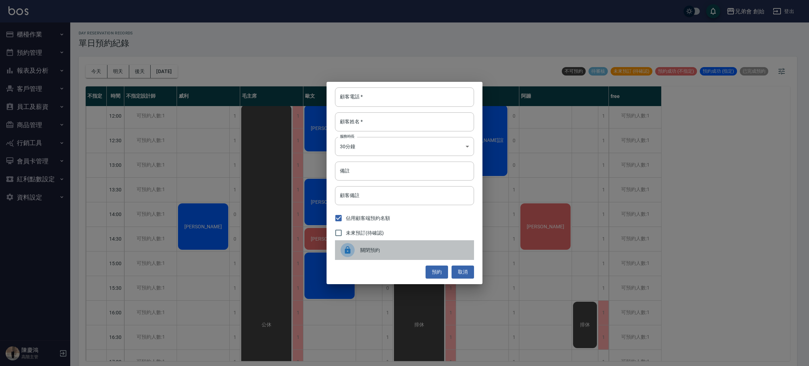
click at [384, 254] on div "關閉預約" at bounding box center [404, 250] width 139 height 20
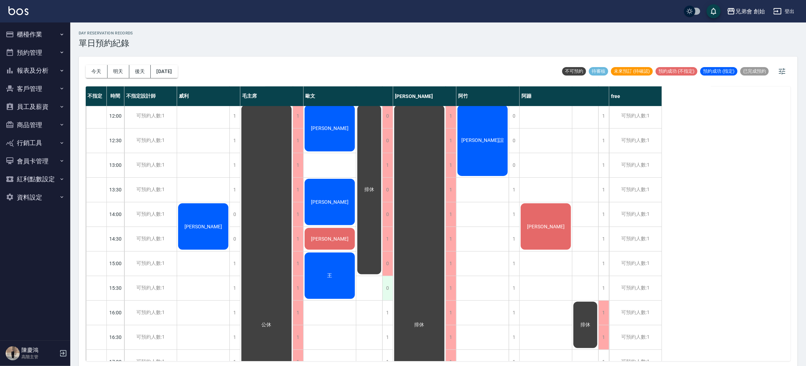
click at [385, 292] on div "0" at bounding box center [387, 288] width 11 height 24
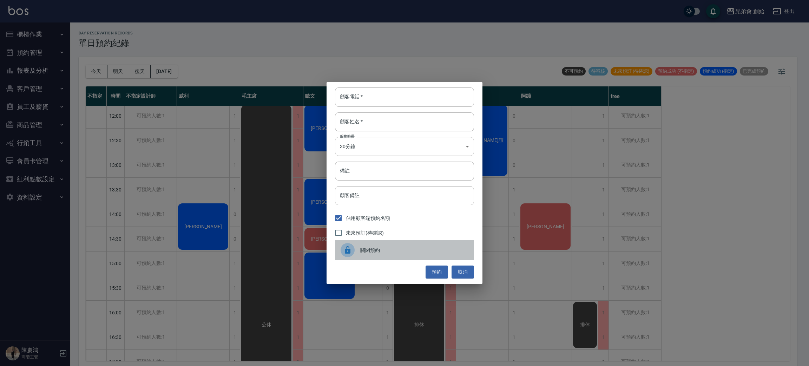
click at [386, 246] on div "關閉預約" at bounding box center [404, 250] width 139 height 20
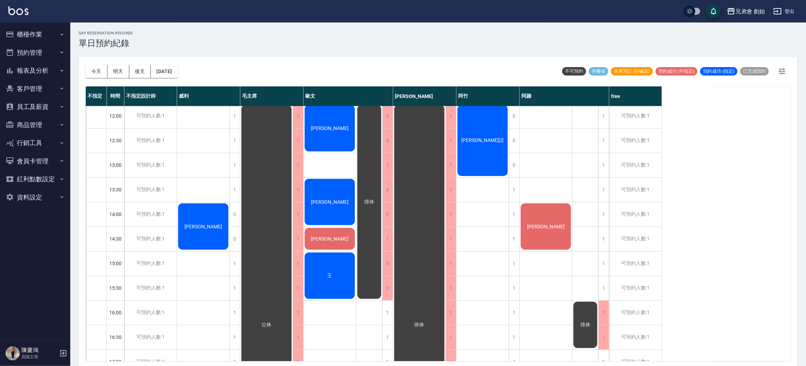
click at [229, 202] on div "[PERSON_NAME]" at bounding box center [203, 226] width 52 height 48
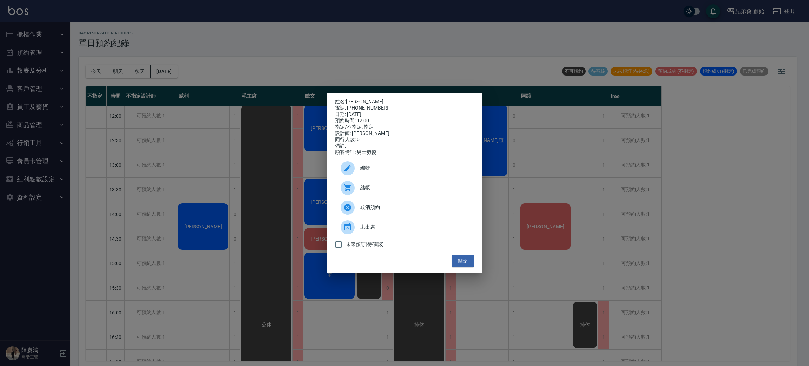
click at [358, 99] on link "[PERSON_NAME]" at bounding box center [365, 102] width 38 height 6
drag, startPoint x: 306, startPoint y: 160, endPoint x: 496, endPoint y: 273, distance: 220.4
click at [496, 273] on div "姓名: 王鏗愷 電話: 0902252287 日期: 2025/08/24 預約時間: 12:00 指定/不指定: 指定 設計師: 歐文 同行人數: 0 備註…" at bounding box center [404, 183] width 809 height 366
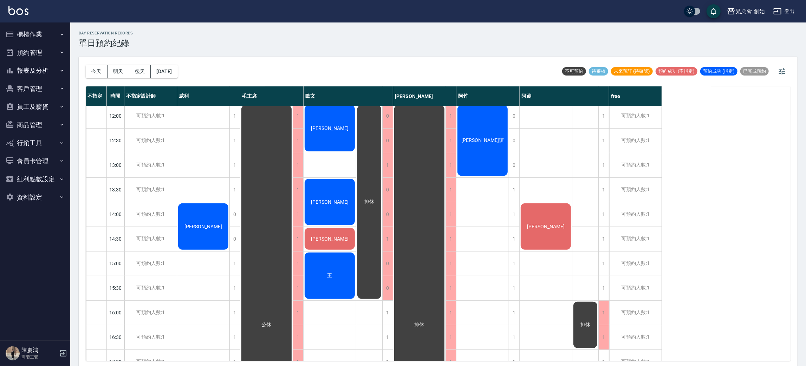
scroll to position [97, 0]
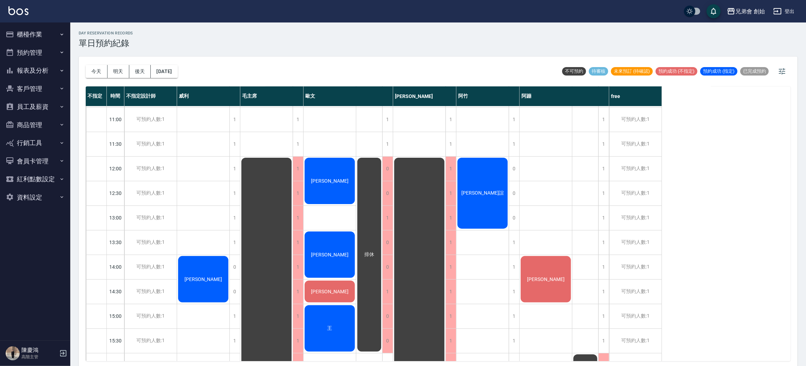
click at [30, 45] on button "預約管理" at bounding box center [35, 53] width 65 height 18
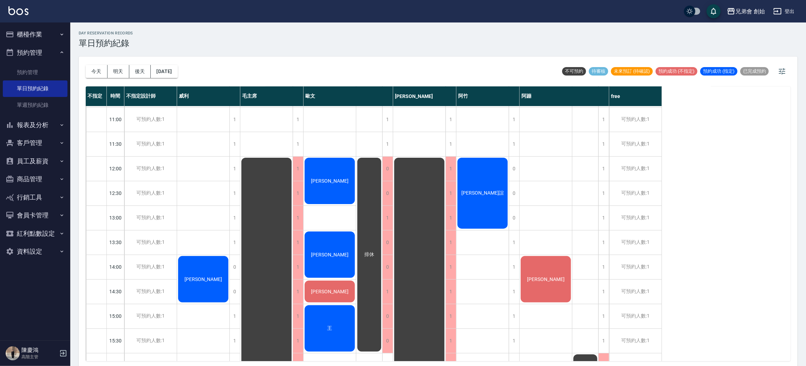
click at [56, 32] on button "櫃檯作業" at bounding box center [35, 34] width 65 height 18
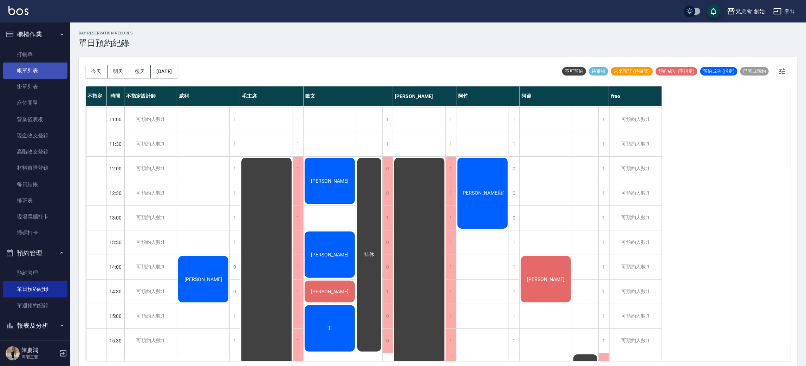
click at [53, 71] on link "帳單列表" at bounding box center [35, 71] width 65 height 16
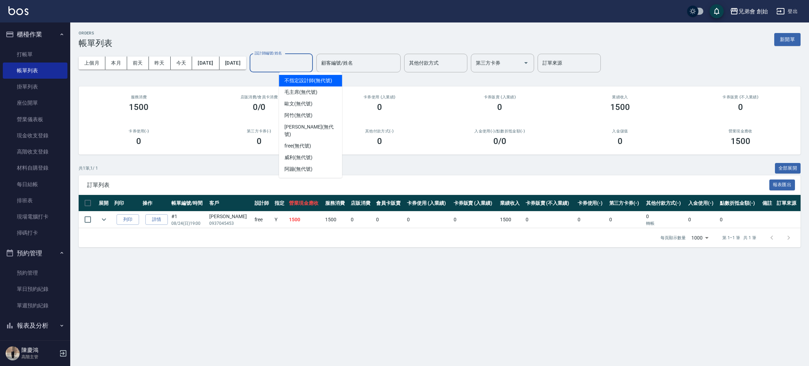
click at [310, 64] on input "設計師編號/姓名" at bounding box center [281, 63] width 57 height 12
click at [305, 142] on span "free (無代號)" at bounding box center [298, 145] width 27 height 7
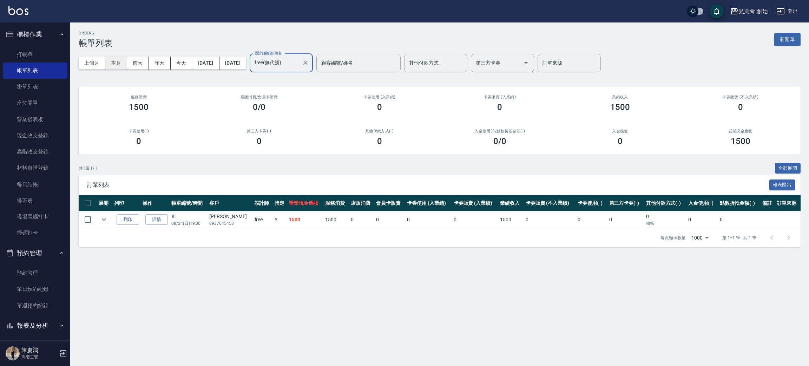
click at [120, 66] on button "本月" at bounding box center [116, 63] width 22 height 13
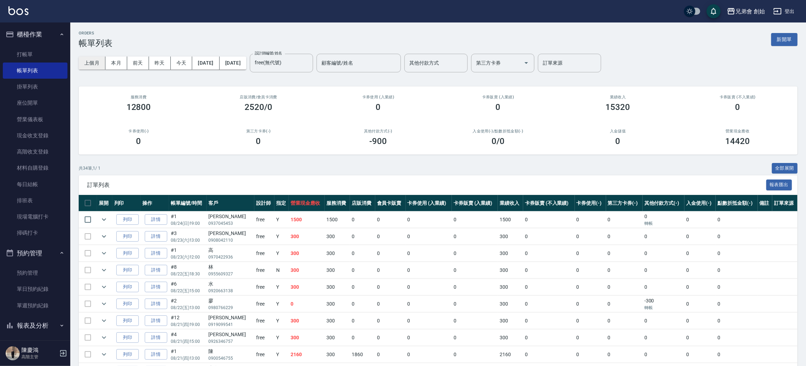
click at [97, 64] on button "上個月" at bounding box center [92, 63] width 27 height 13
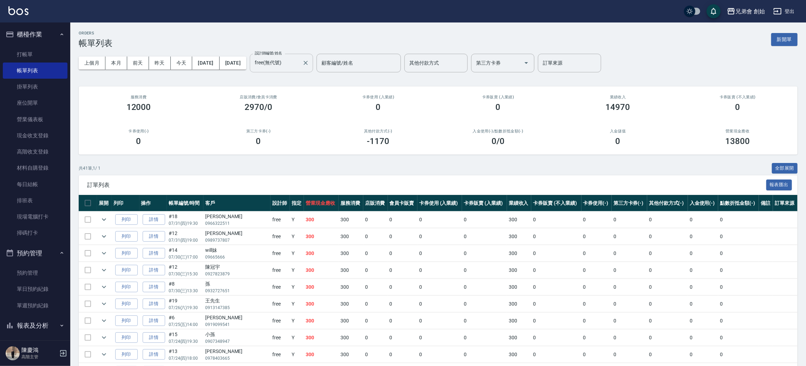
click at [299, 67] on input "free(無代號)" at bounding box center [276, 63] width 46 height 12
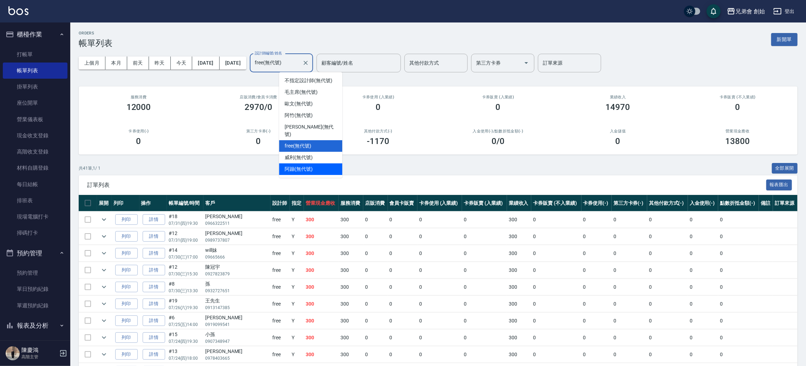
click at [302, 165] on span "阿蹦 (無代號)" at bounding box center [299, 168] width 28 height 7
type input "阿蹦(無代號)"
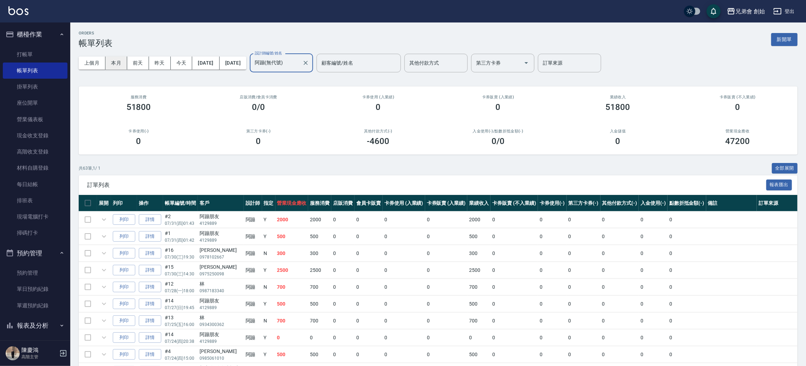
click at [113, 64] on button "本月" at bounding box center [116, 63] width 22 height 13
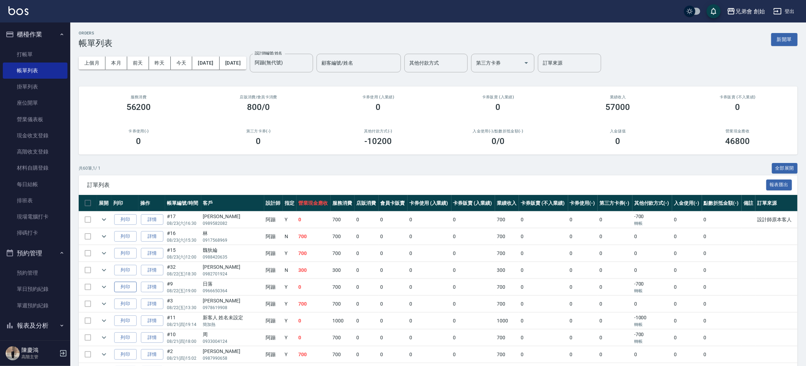
scroll to position [263, 0]
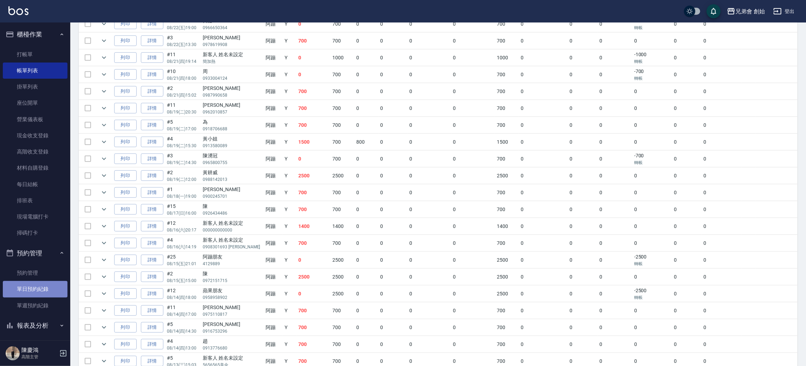
click at [55, 291] on link "單日預約紀錄" at bounding box center [35, 289] width 65 height 16
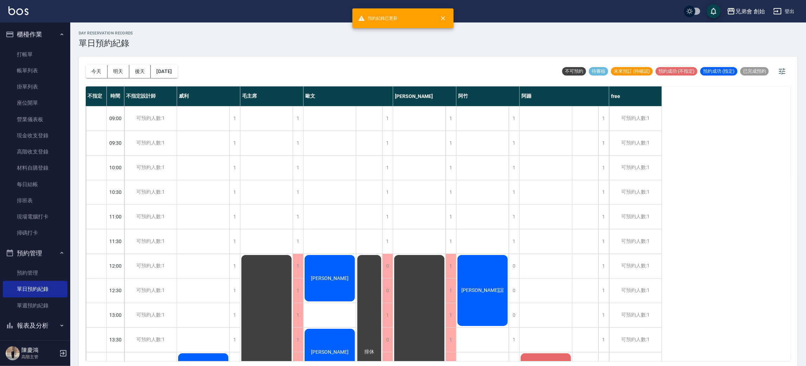
click at [108, 78] on div "今天 明天 後天 2025/08/24" at bounding box center [132, 72] width 92 height 30
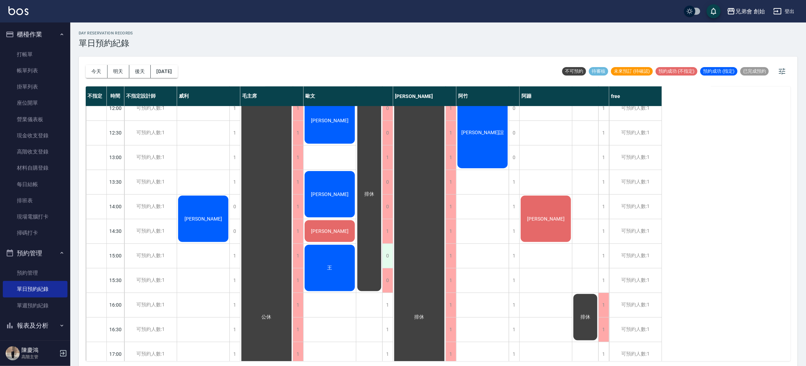
scroll to position [211, 0]
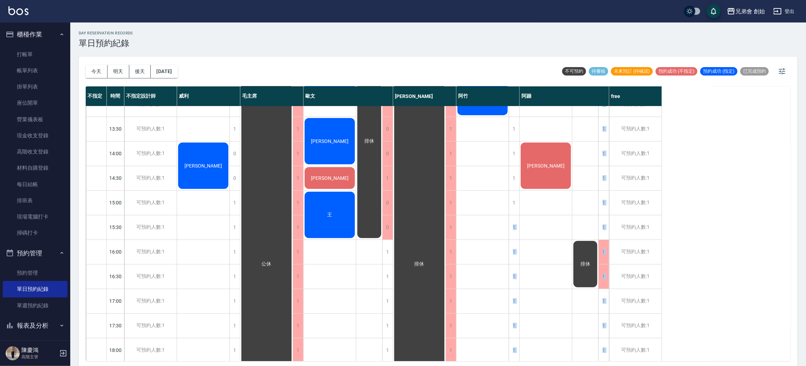
drag, startPoint x: 517, startPoint y: 204, endPoint x: 521, endPoint y: 204, distance: 4.2
click at [521, 204] on div "09:00 09:30 10:00 10:30 11:00 11:30 12:00 12:30 13:00 13:30 14:00 14:30 15:00 1…" at bounding box center [374, 251] width 576 height 713
drag, startPoint x: 510, startPoint y: 210, endPoint x: 511, endPoint y: 217, distance: 7.1
click at [511, 217] on div "1 1 1 1 1 1 0 0 0 1 1 1 1 1 1 1 1 1 1 1 1 1 1 1 1 1 1 1 1 溫宸誼" at bounding box center [487, 251] width 63 height 713
click at [511, 210] on div "1" at bounding box center [514, 203] width 11 height 24
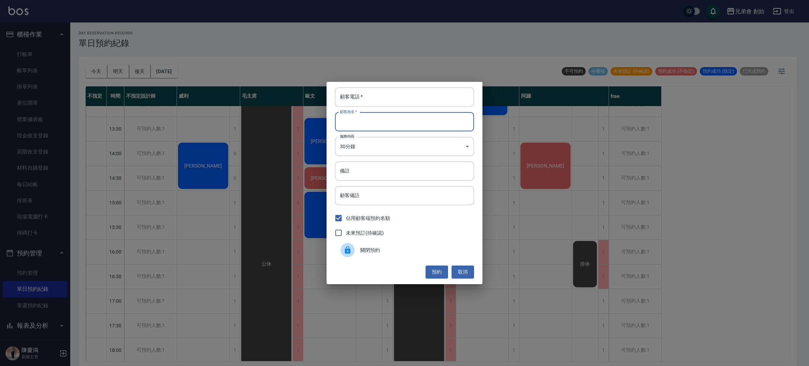
click at [433, 130] on input "顧客姓名   *" at bounding box center [404, 121] width 139 height 19
type input "林"
click at [416, 153] on body "兄弟會 創始 登出 櫃檯作業 打帳單 帳單列表 掛單列表 座位開單 營業儀表板 現金收支登錄 高階收支登錄 材料自購登錄 每日結帳 排班表 現場電腦打卡 掃碼…" at bounding box center [404, 184] width 809 height 368
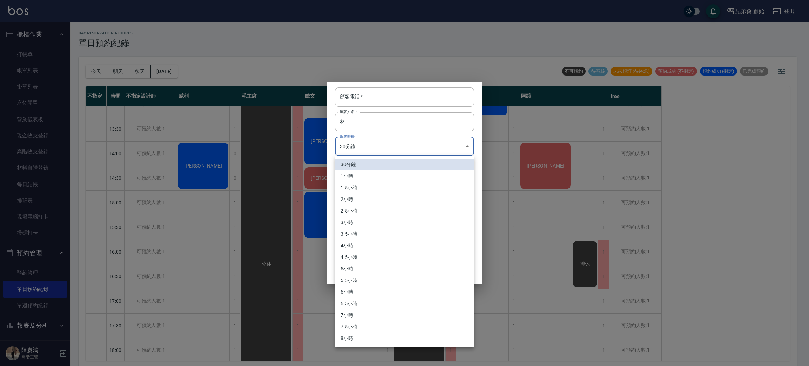
click at [389, 97] on div at bounding box center [404, 183] width 809 height 366
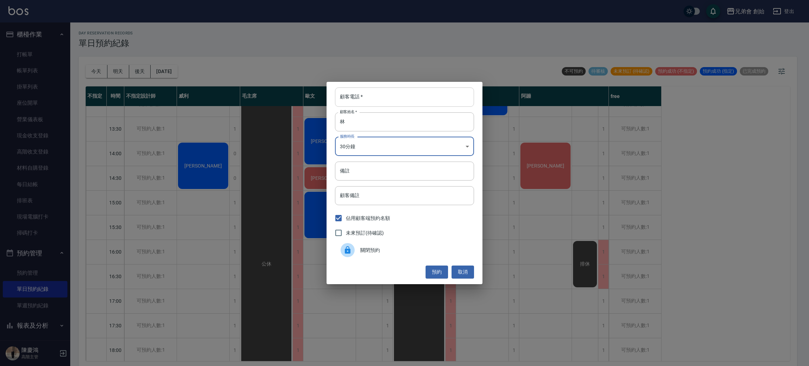
click at [389, 97] on input "顧客電話   *" at bounding box center [404, 96] width 139 height 19
type input "0925375116"
click at [377, 151] on body "兄弟會 創始 登出 櫃檯作業 打帳單 帳單列表 掛單列表 座位開單 營業儀表板 現金收支登錄 高階收支登錄 材料自購登錄 每日結帳 排班表 現場電腦打卡 掃碼…" at bounding box center [404, 184] width 809 height 368
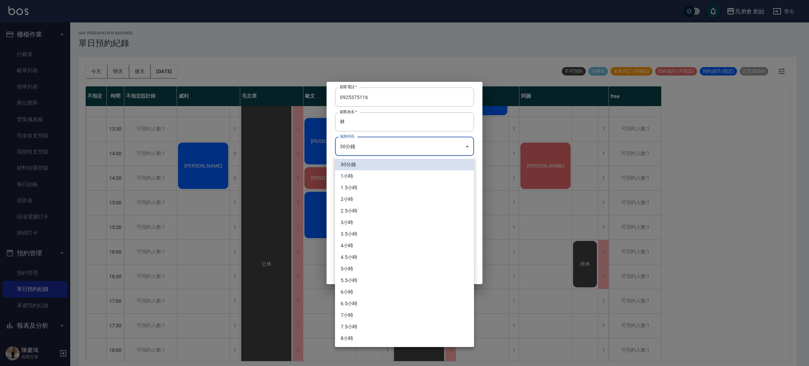
drag, startPoint x: 401, startPoint y: 174, endPoint x: 405, endPoint y: 173, distance: 3.9
click at [405, 173] on li "1小時" at bounding box center [404, 176] width 139 height 12
type input "2"
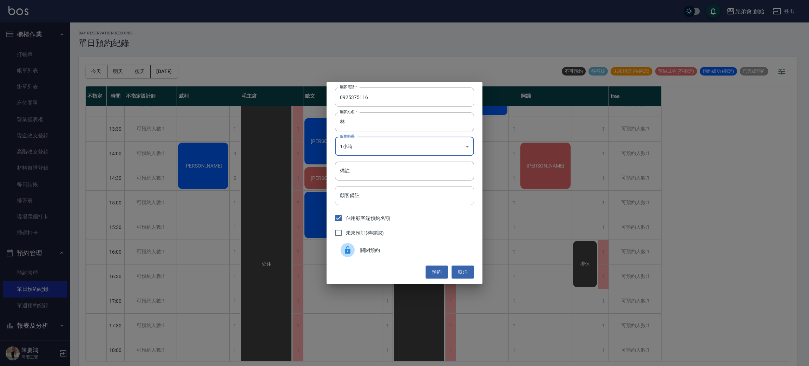
drag, startPoint x: 444, startPoint y: 274, endPoint x: 450, endPoint y: 275, distance: 6.1
click at [450, 275] on div "預約 取消" at bounding box center [404, 272] width 139 height 13
click at [440, 279] on div "顧客電話   * 0925375116 顧客電話   * 顧客姓名   * 林 顧客姓名   * 服務時長 1小時 2 服務時長 備註 備註 顧客備註 顧客備…" at bounding box center [405, 183] width 156 height 202
click at [429, 269] on button "預約" at bounding box center [437, 272] width 22 height 13
